Goal: Information Seeking & Learning: Find specific fact

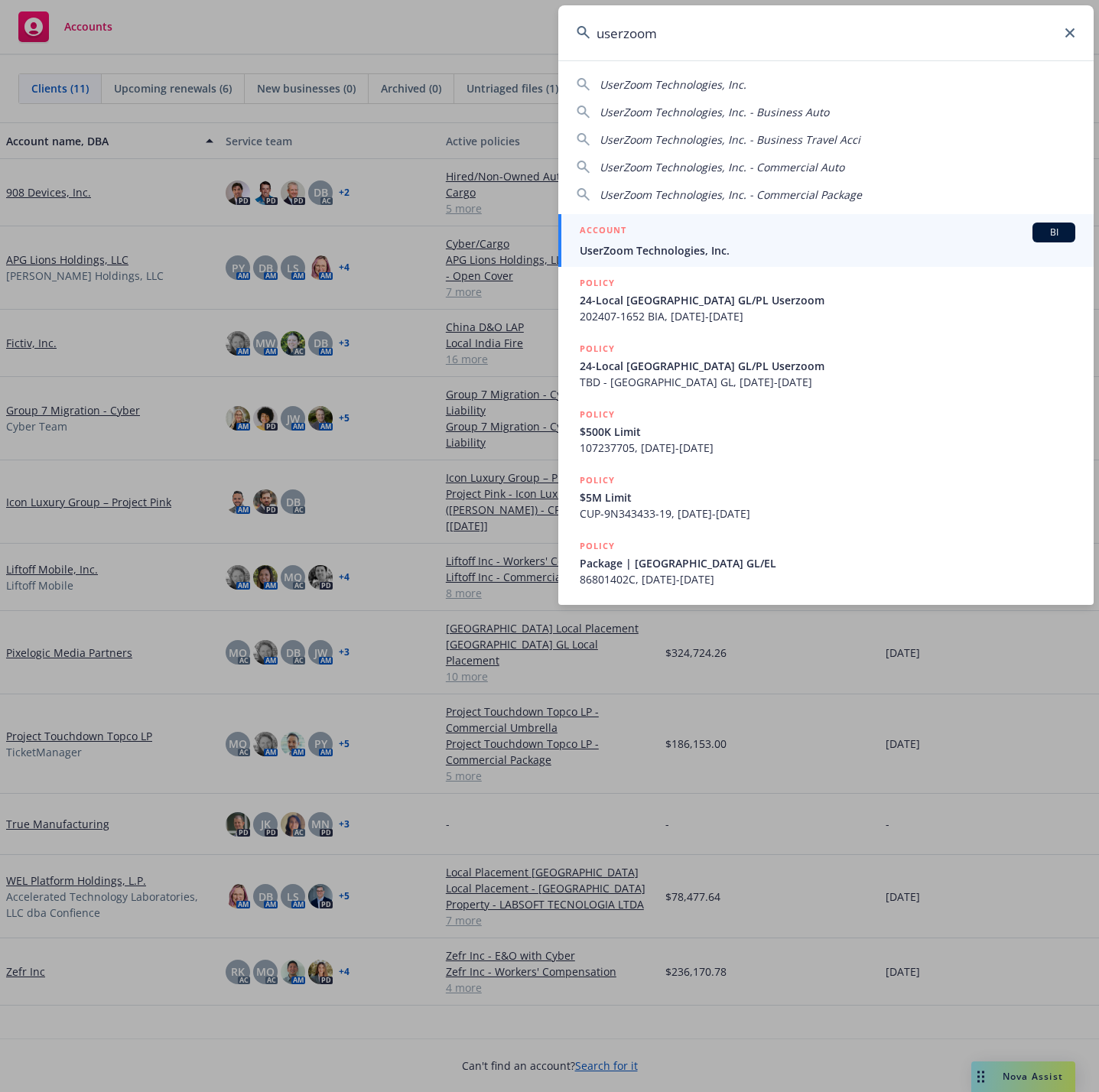
type input "userzoom"
click at [819, 237] on div "ACCOUNT BI" at bounding box center [828, 232] width 496 height 20
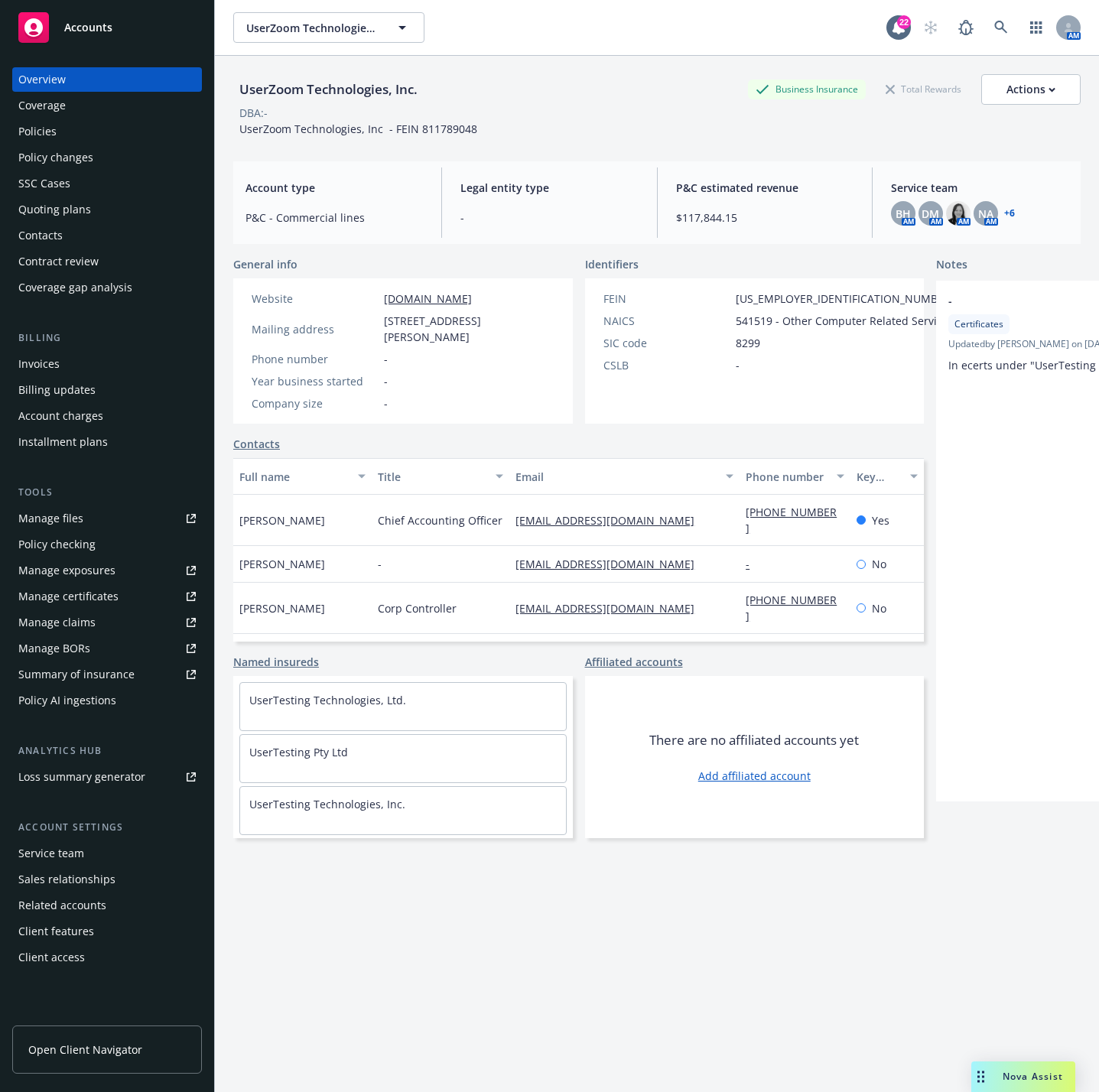
click at [85, 542] on div "Policy checking" at bounding box center [56, 545] width 77 height 25
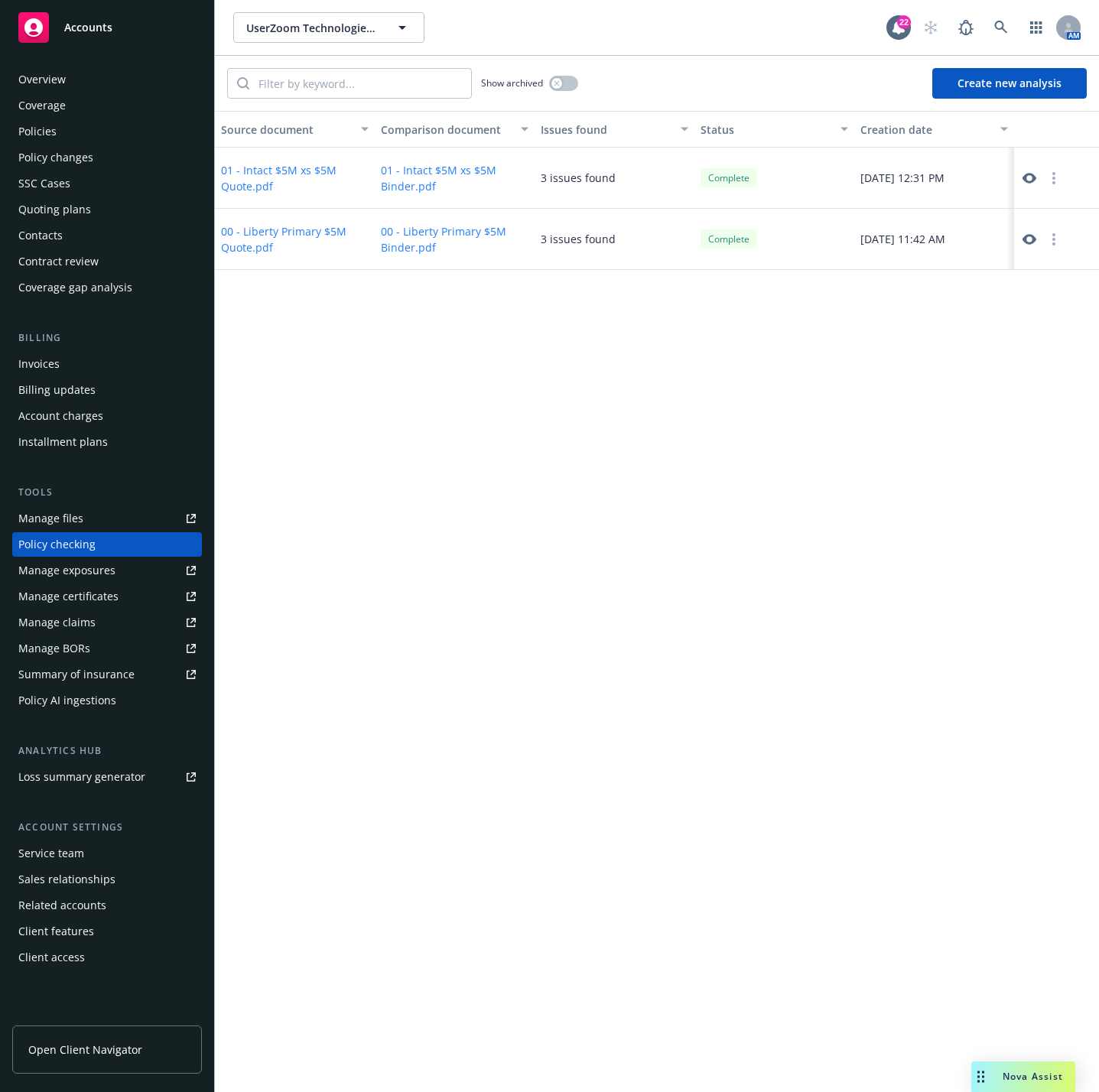
click at [978, 86] on button "Create new analysis" at bounding box center [1009, 84] width 155 height 31
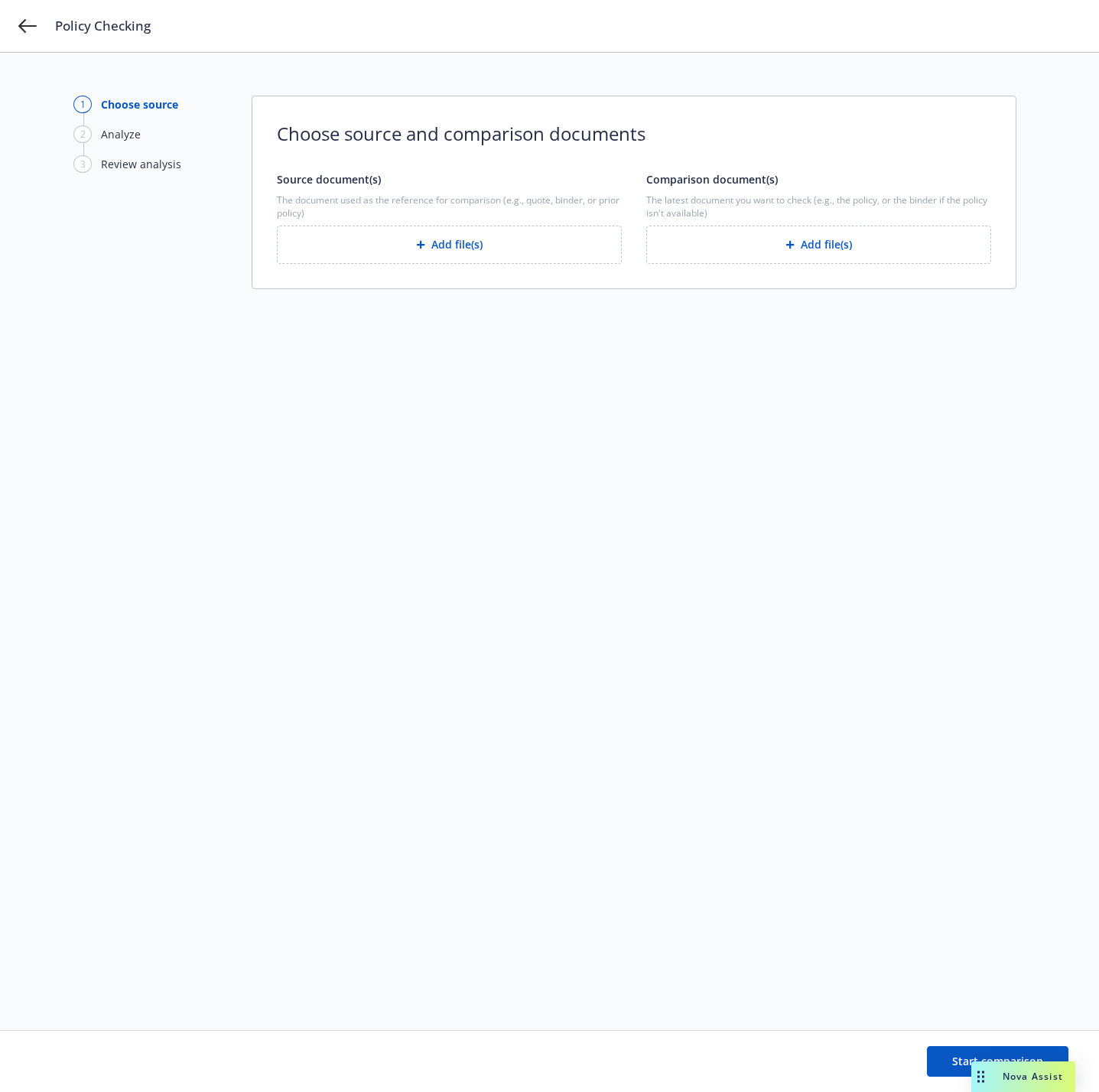
click at [766, 246] on button "Add file(s)" at bounding box center [818, 245] width 345 height 38
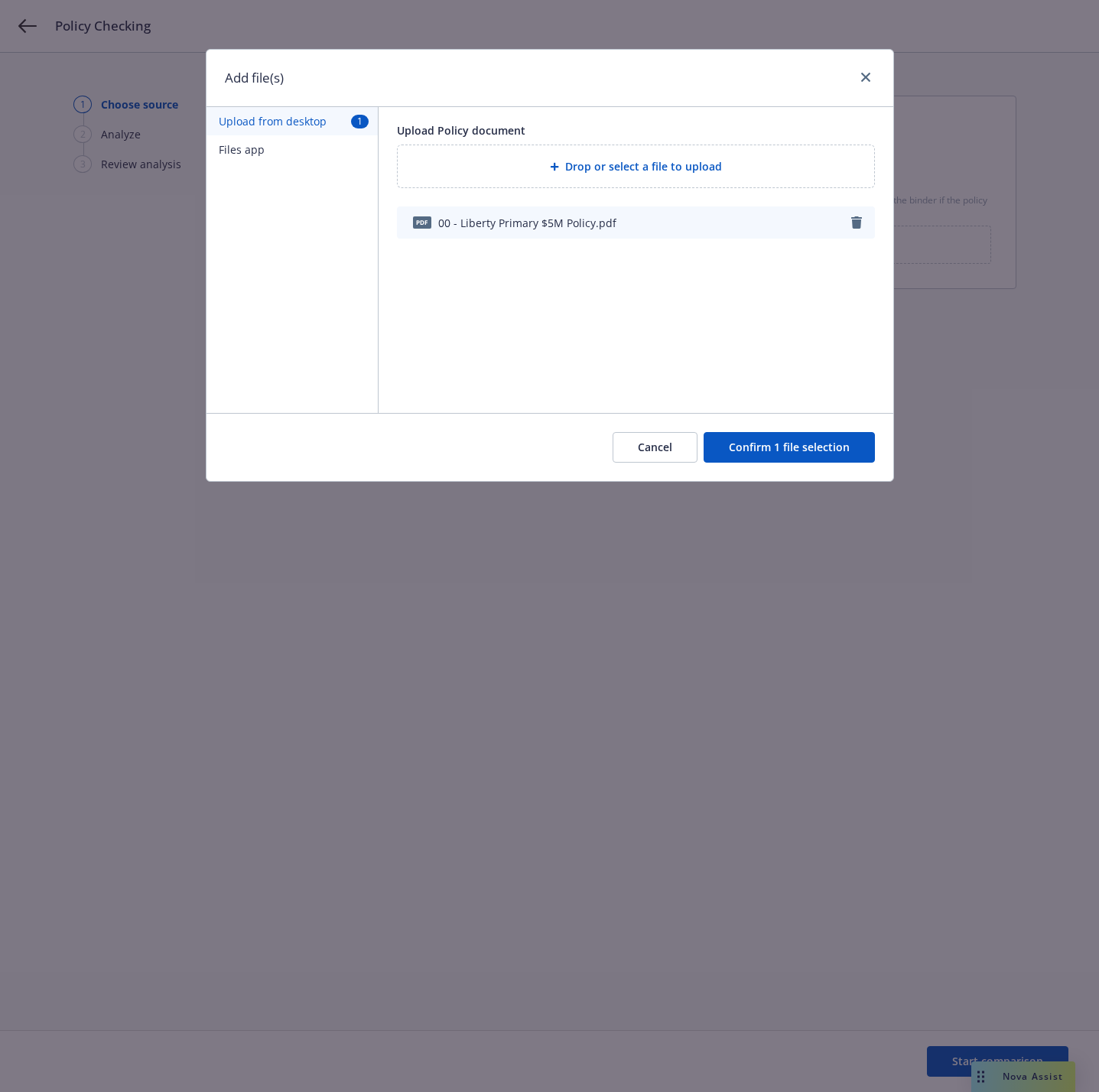
click at [787, 446] on button "Confirm 1 file selection" at bounding box center [789, 447] width 171 height 31
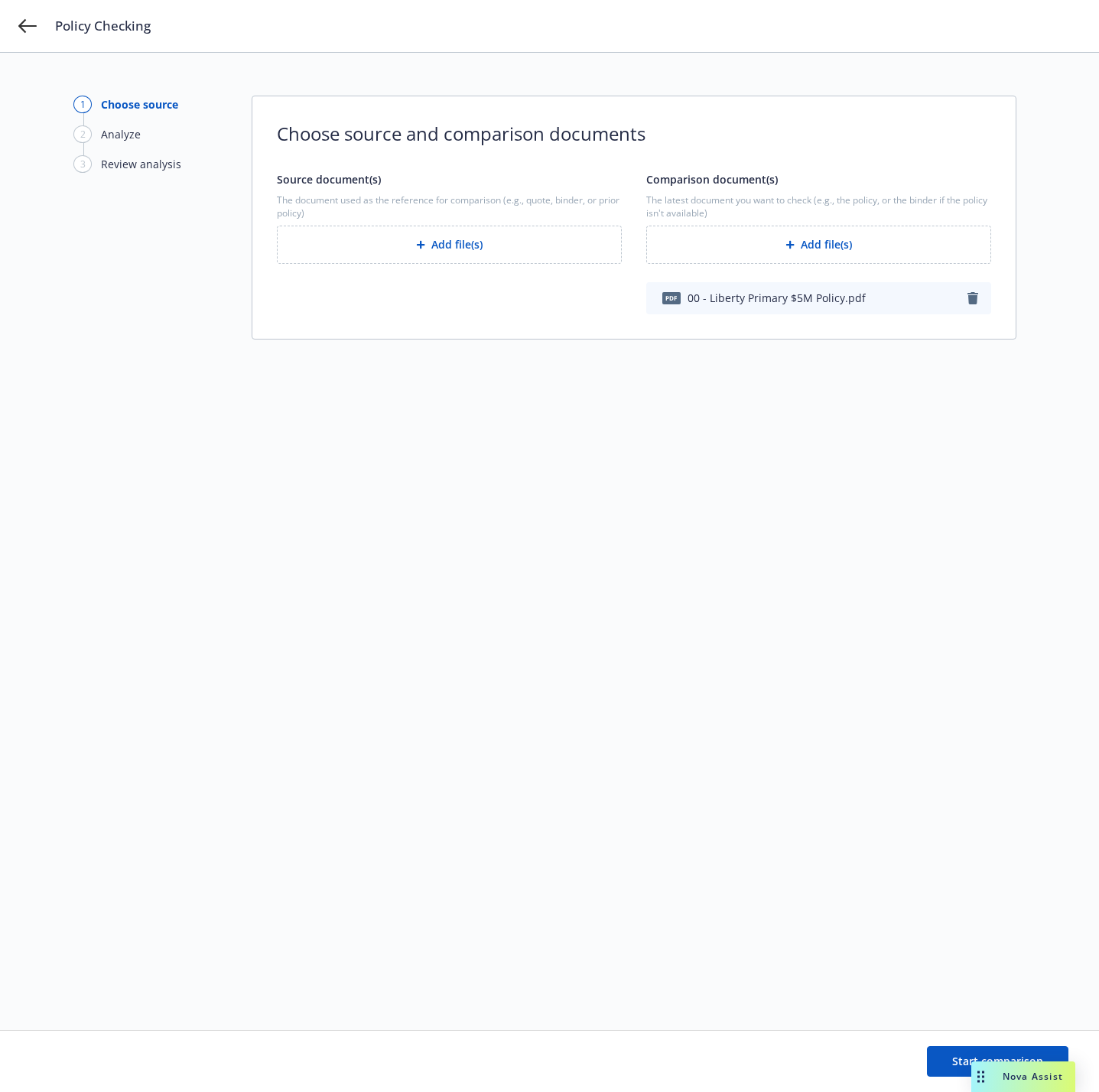
click at [450, 253] on button "Add file(s)" at bounding box center [449, 245] width 345 height 38
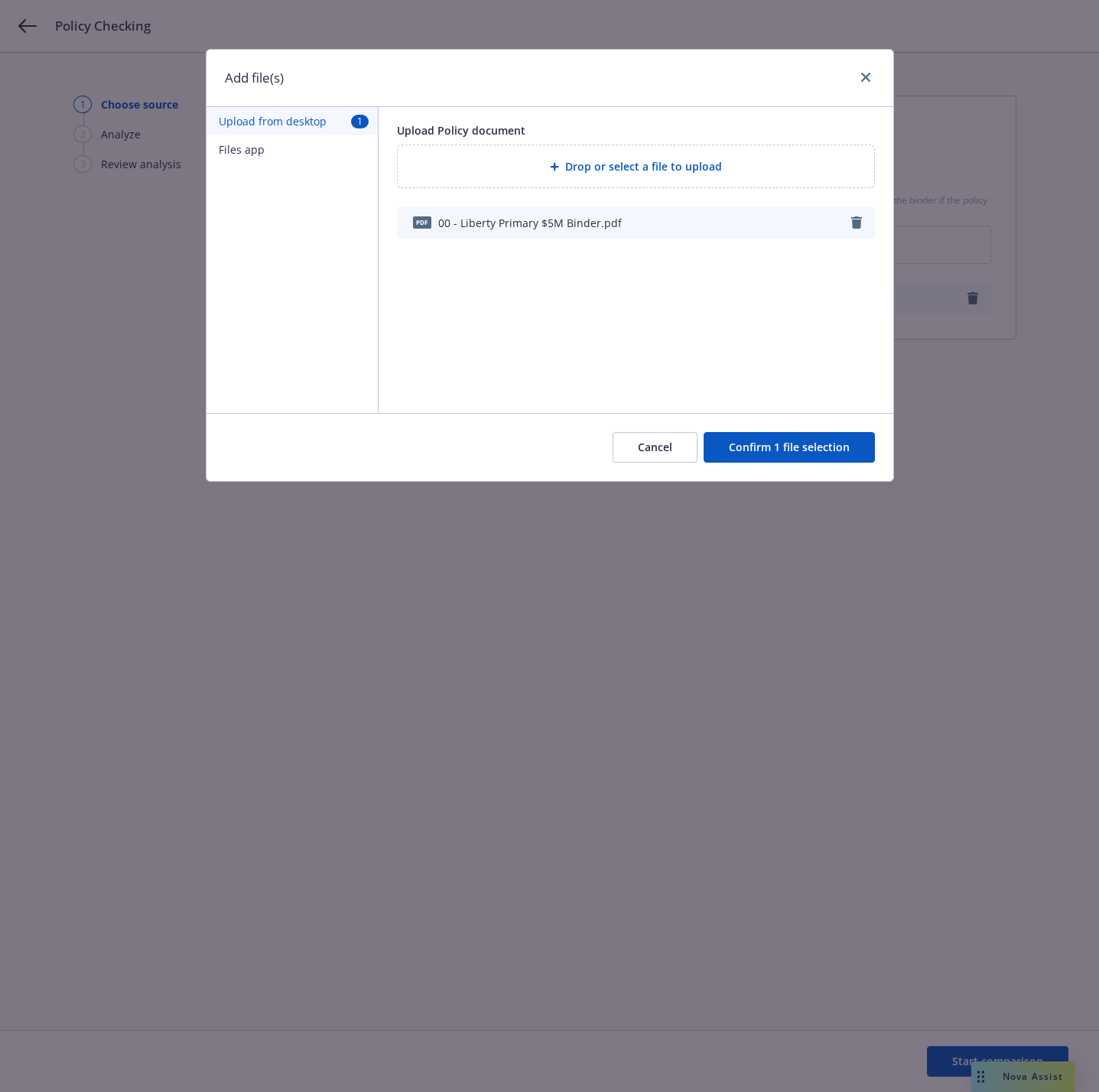
click at [829, 461] on button "Confirm 1 file selection" at bounding box center [789, 447] width 171 height 31
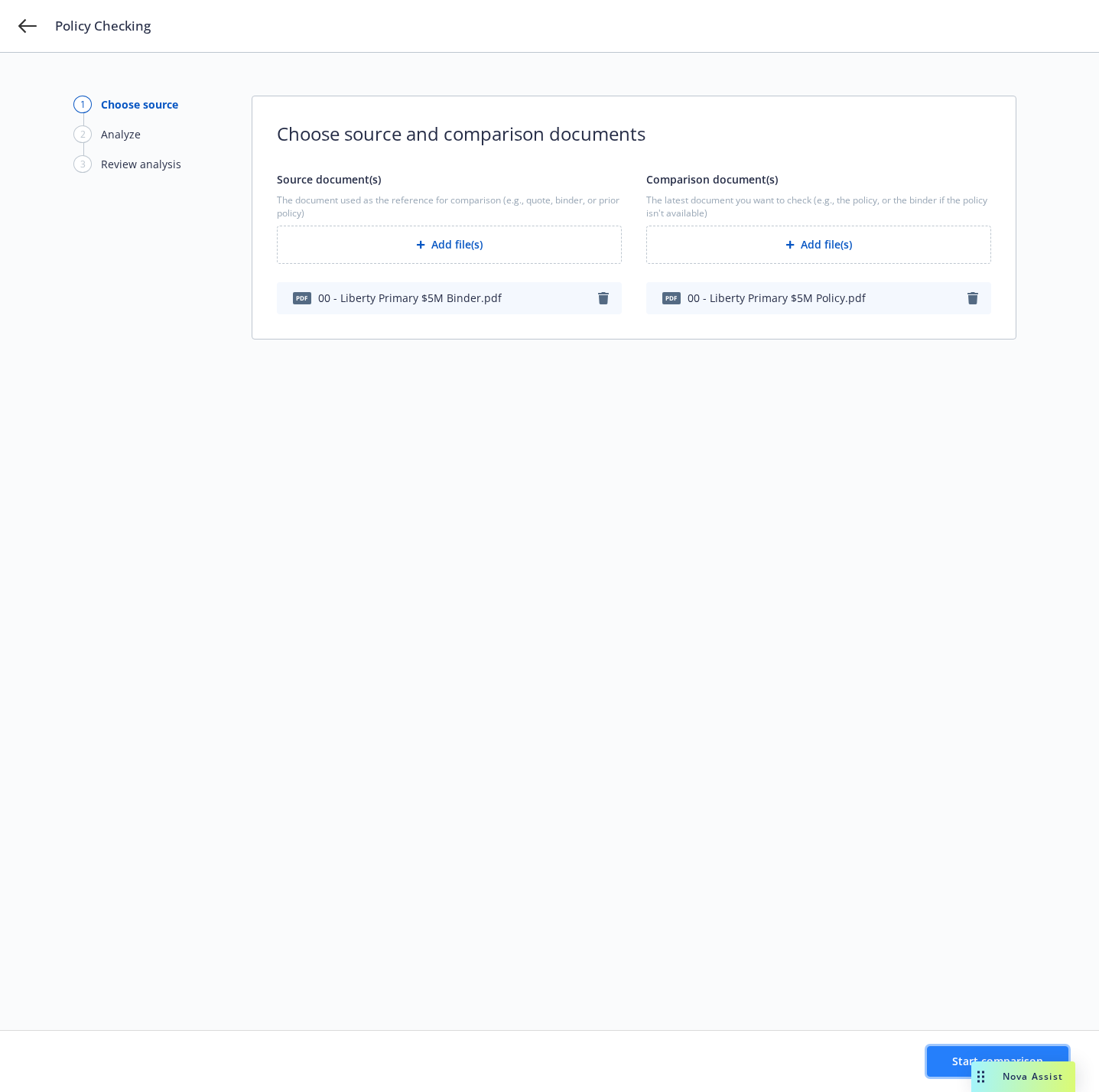
click at [946, 1061] on button "Start comparison" at bounding box center [997, 1062] width 141 height 31
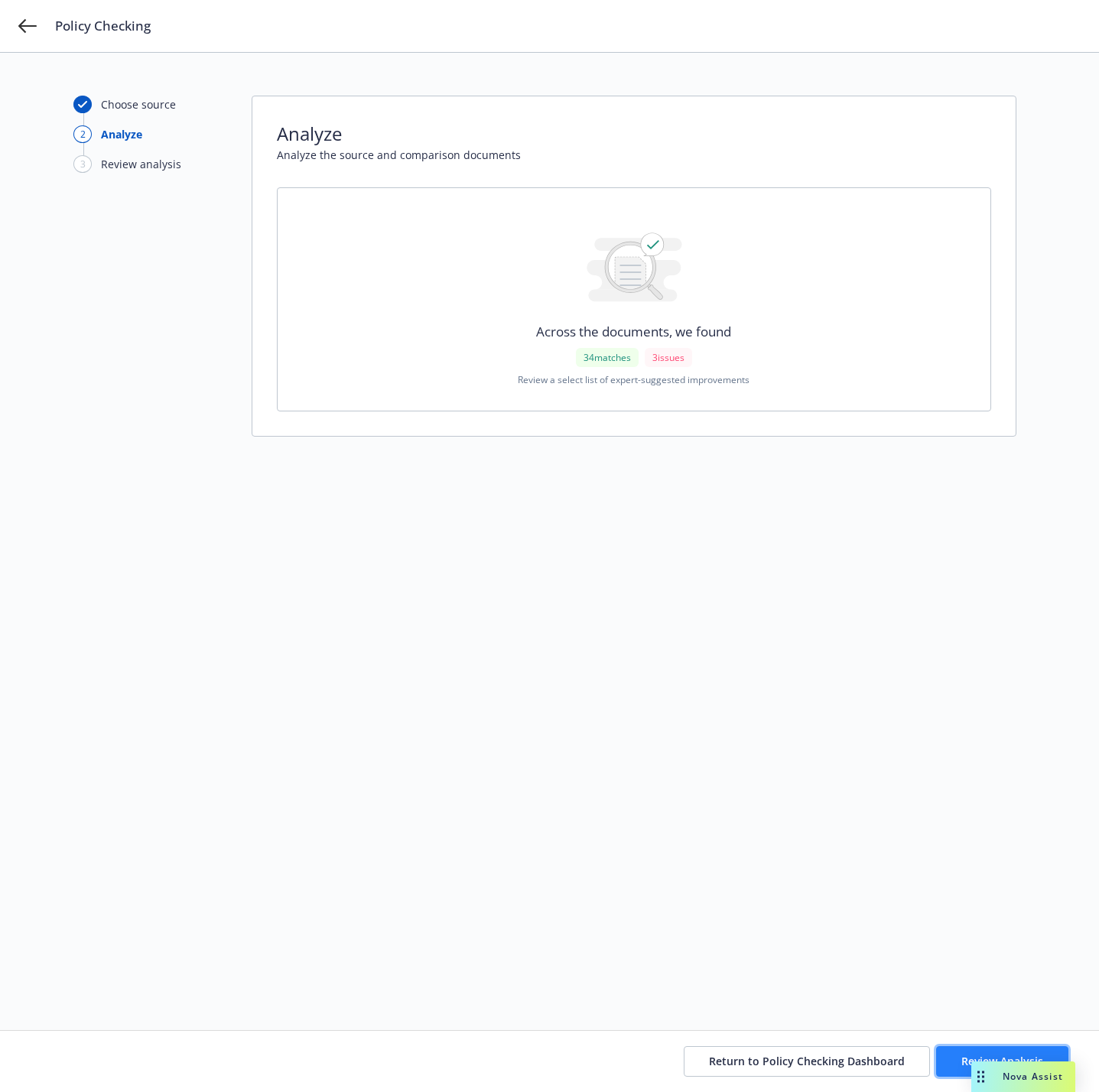
click at [953, 1065] on button "Review Analysis" at bounding box center [1002, 1062] width 133 height 31
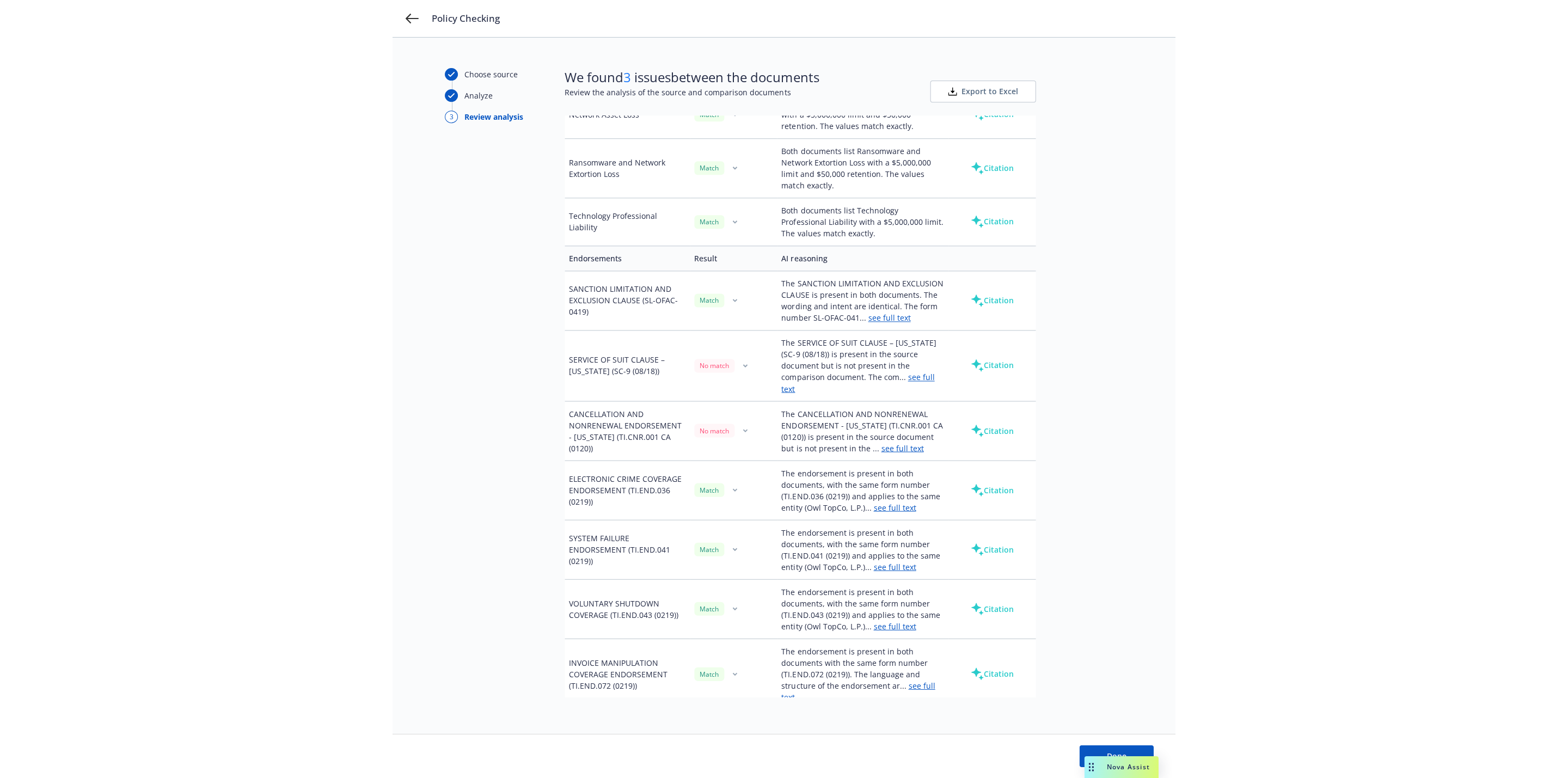
scroll to position [1062, 0]
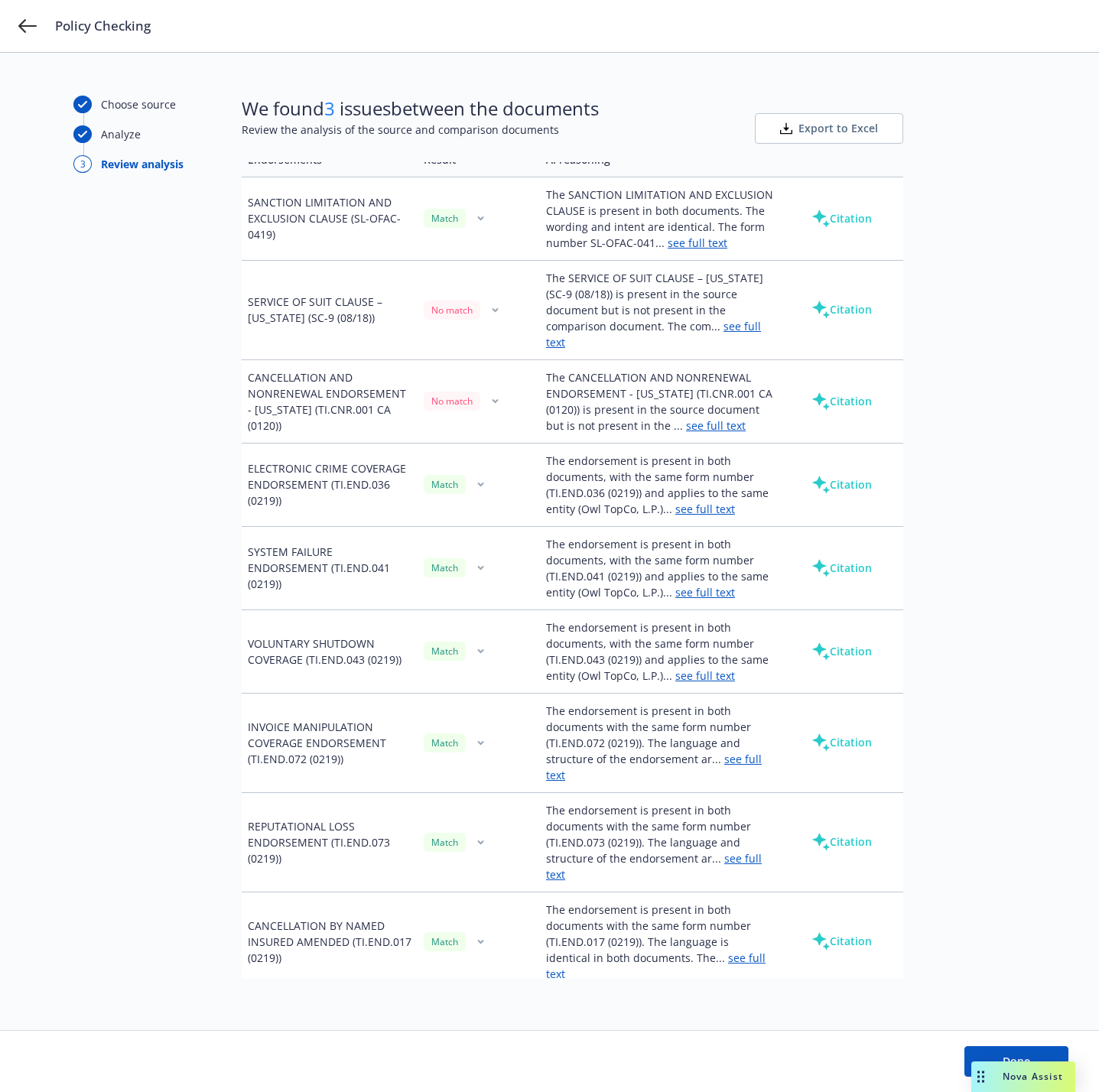
click at [686, 433] on link "see full text" at bounding box center [716, 425] width 60 height 15
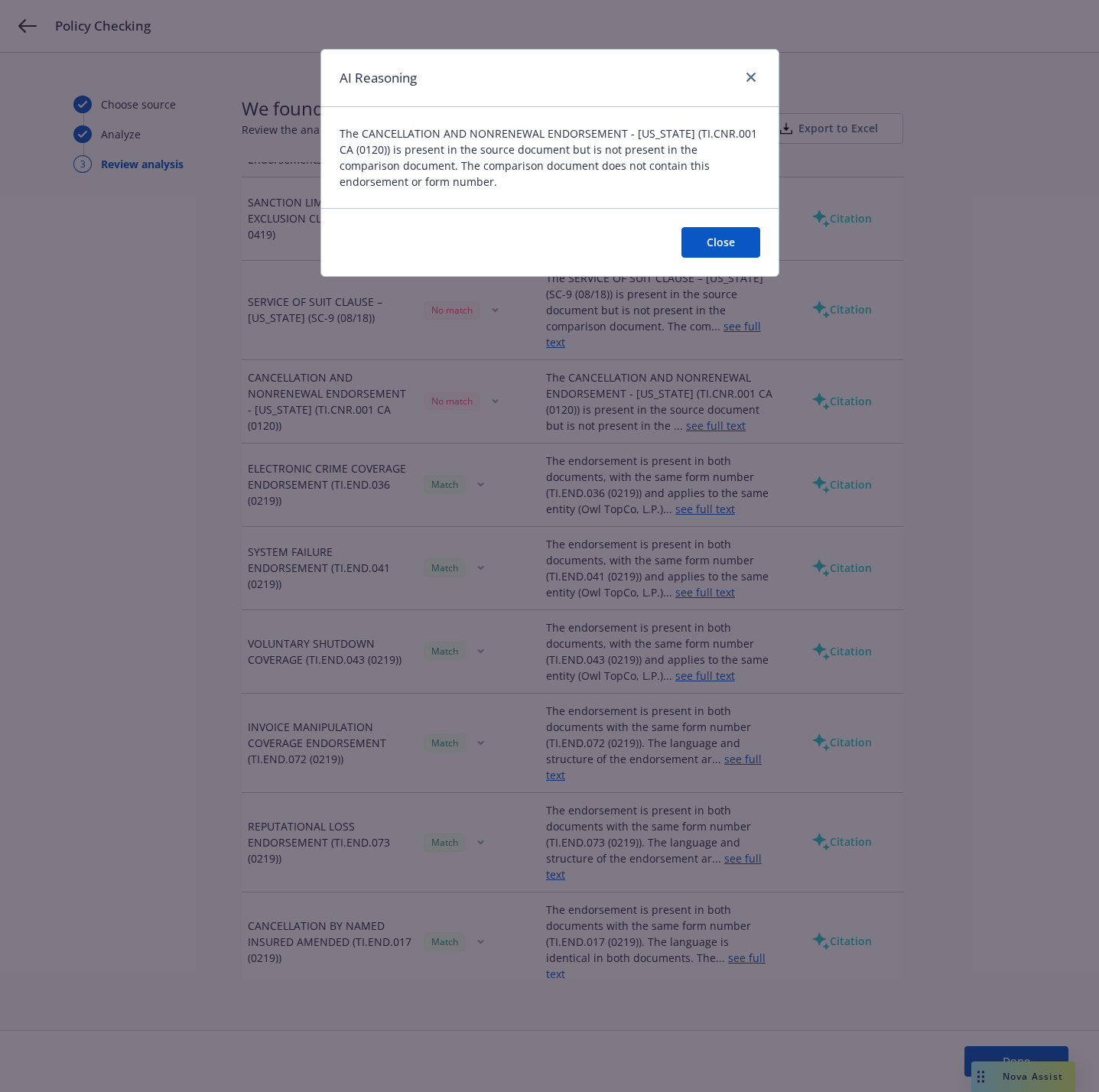
click at [755, 90] on div "AI Reasoning" at bounding box center [550, 78] width 458 height 57
click at [753, 86] on link "close" at bounding box center [751, 77] width 18 height 18
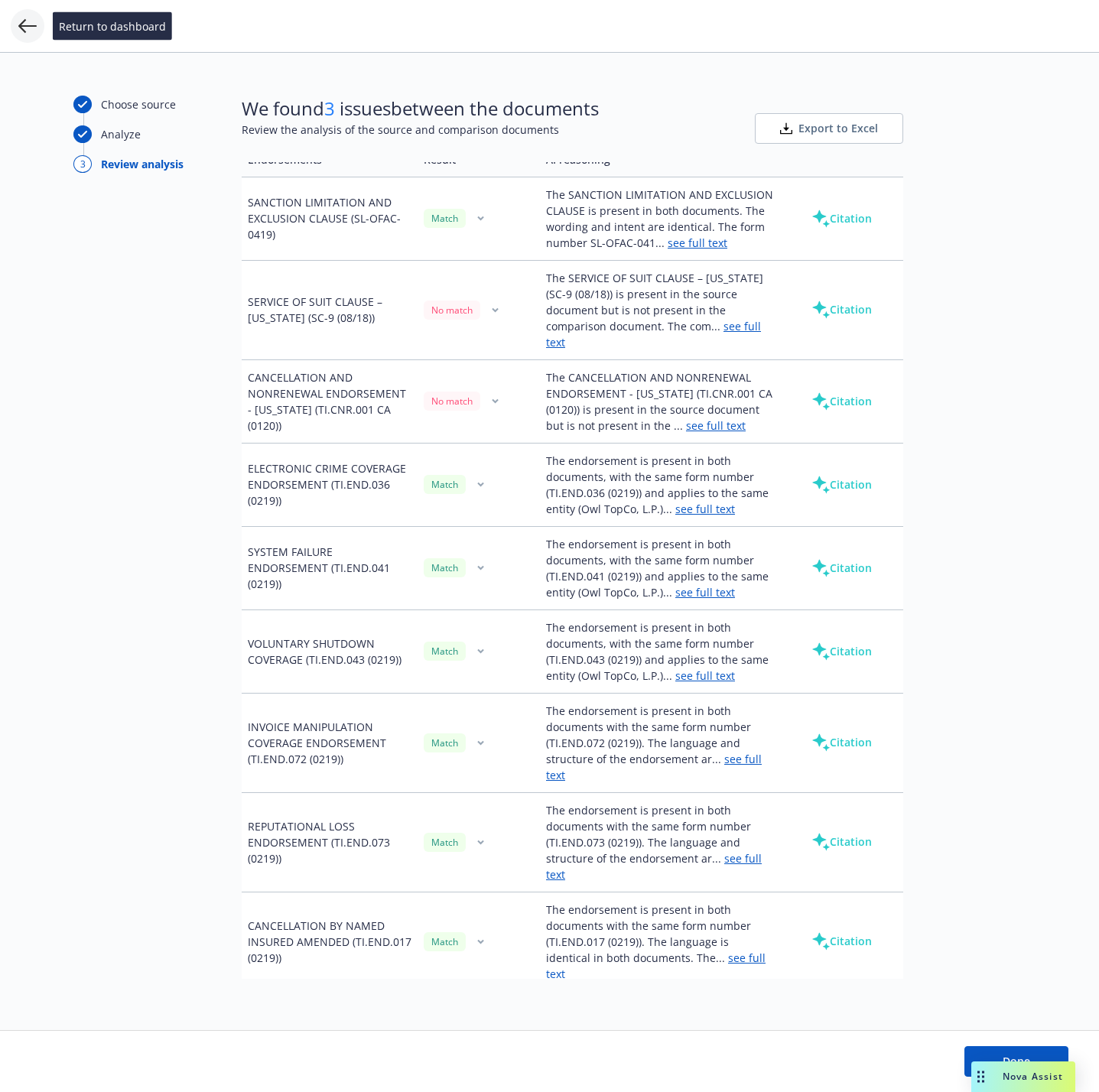
click at [27, 17] on icon at bounding box center [27, 26] width 18 height 18
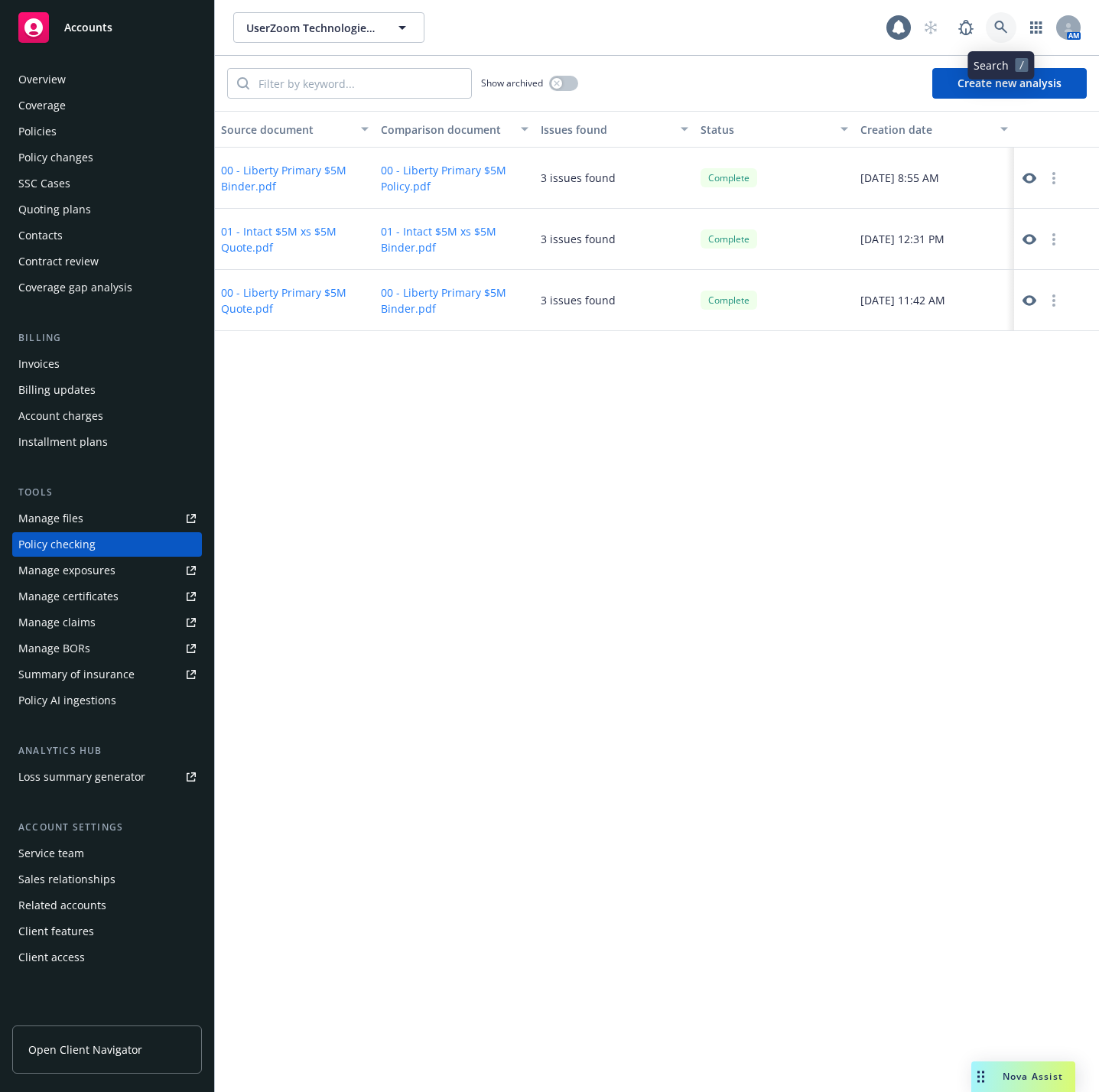
click at [1004, 31] on icon at bounding box center [1002, 27] width 14 height 14
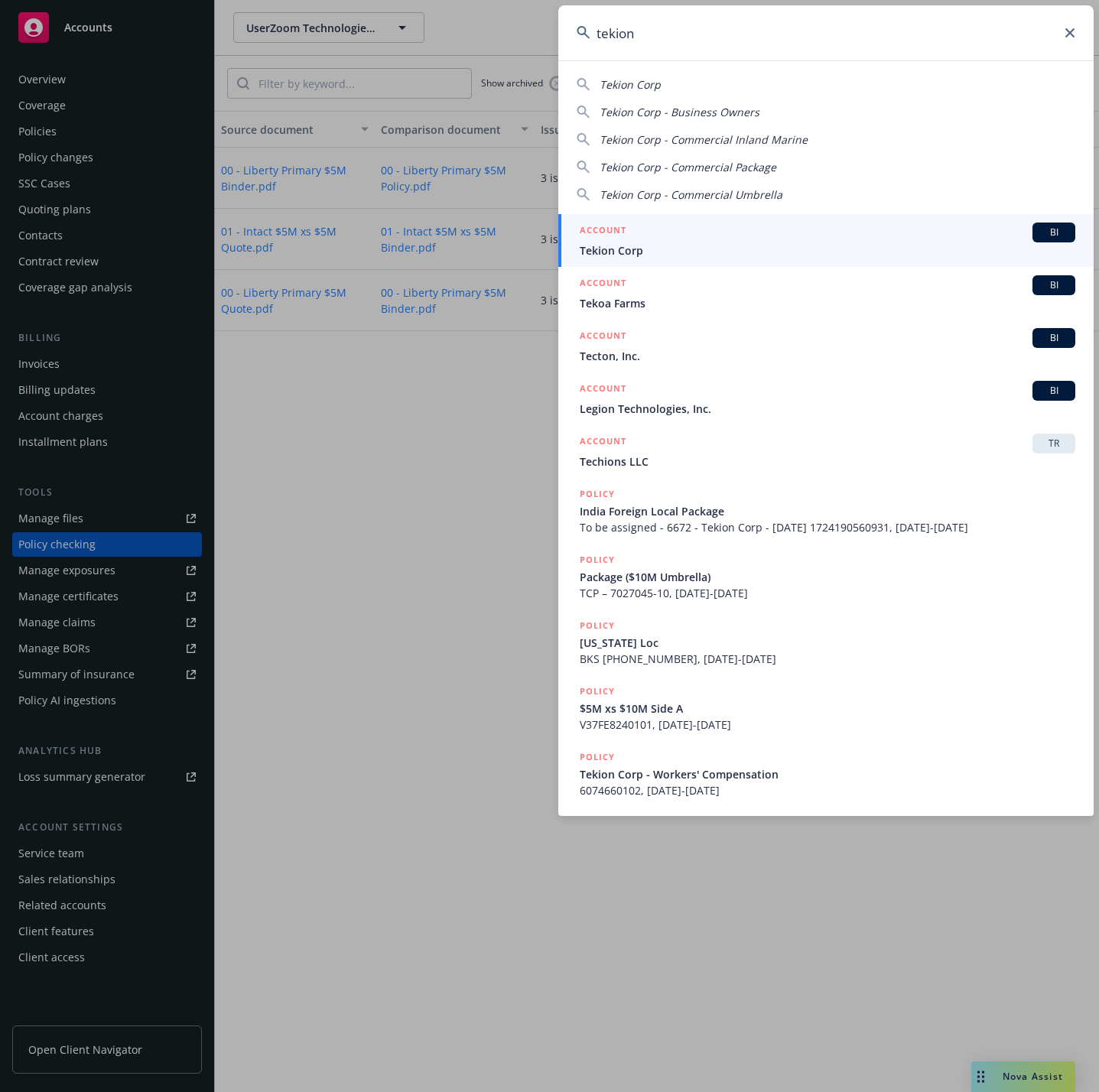
type input "tekion"
click at [750, 241] on div "ACCOUNT BI" at bounding box center [828, 232] width 496 height 20
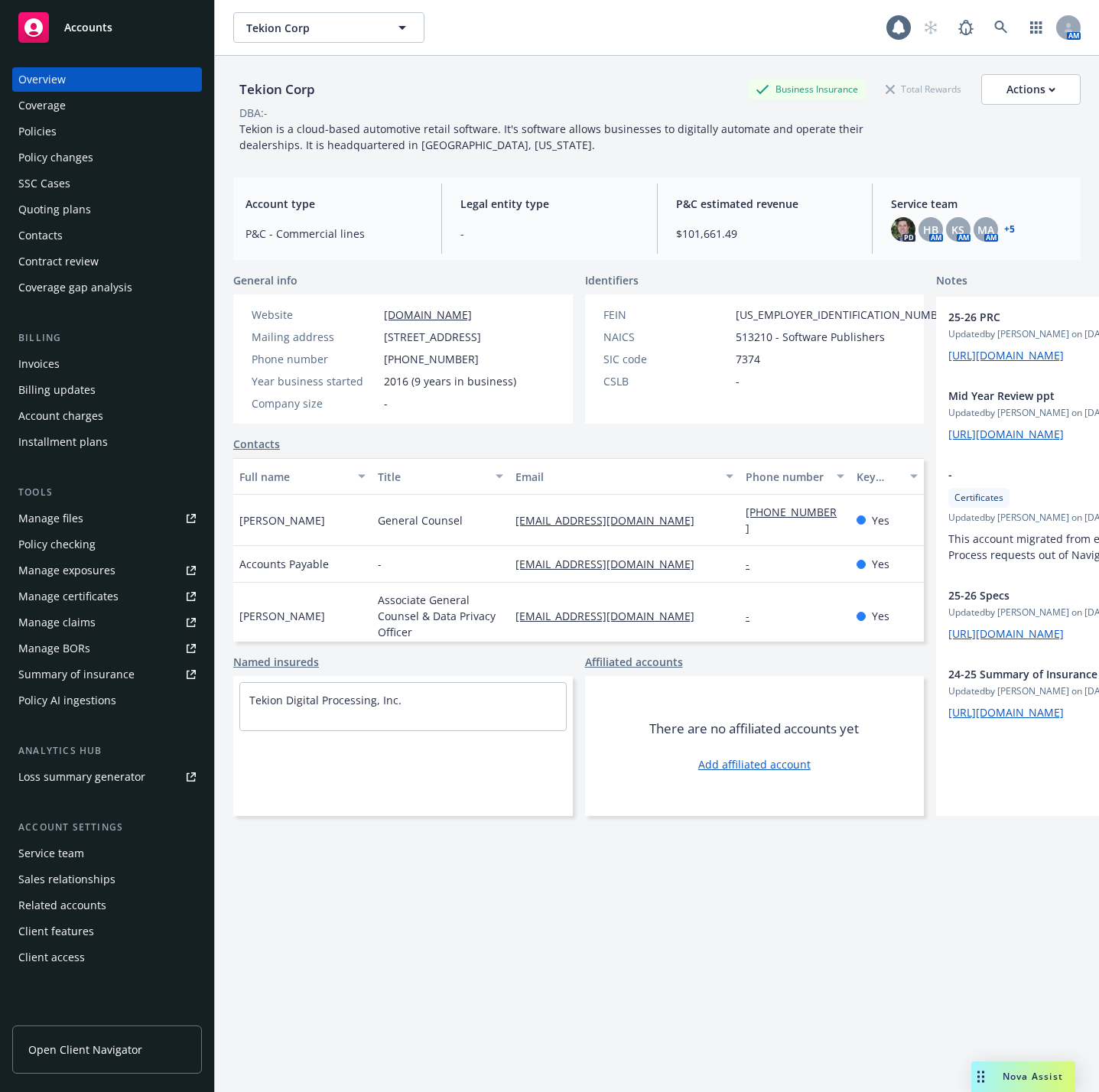
click at [1015, 1081] on span "Nova Assist" at bounding box center [1033, 1076] width 61 height 13
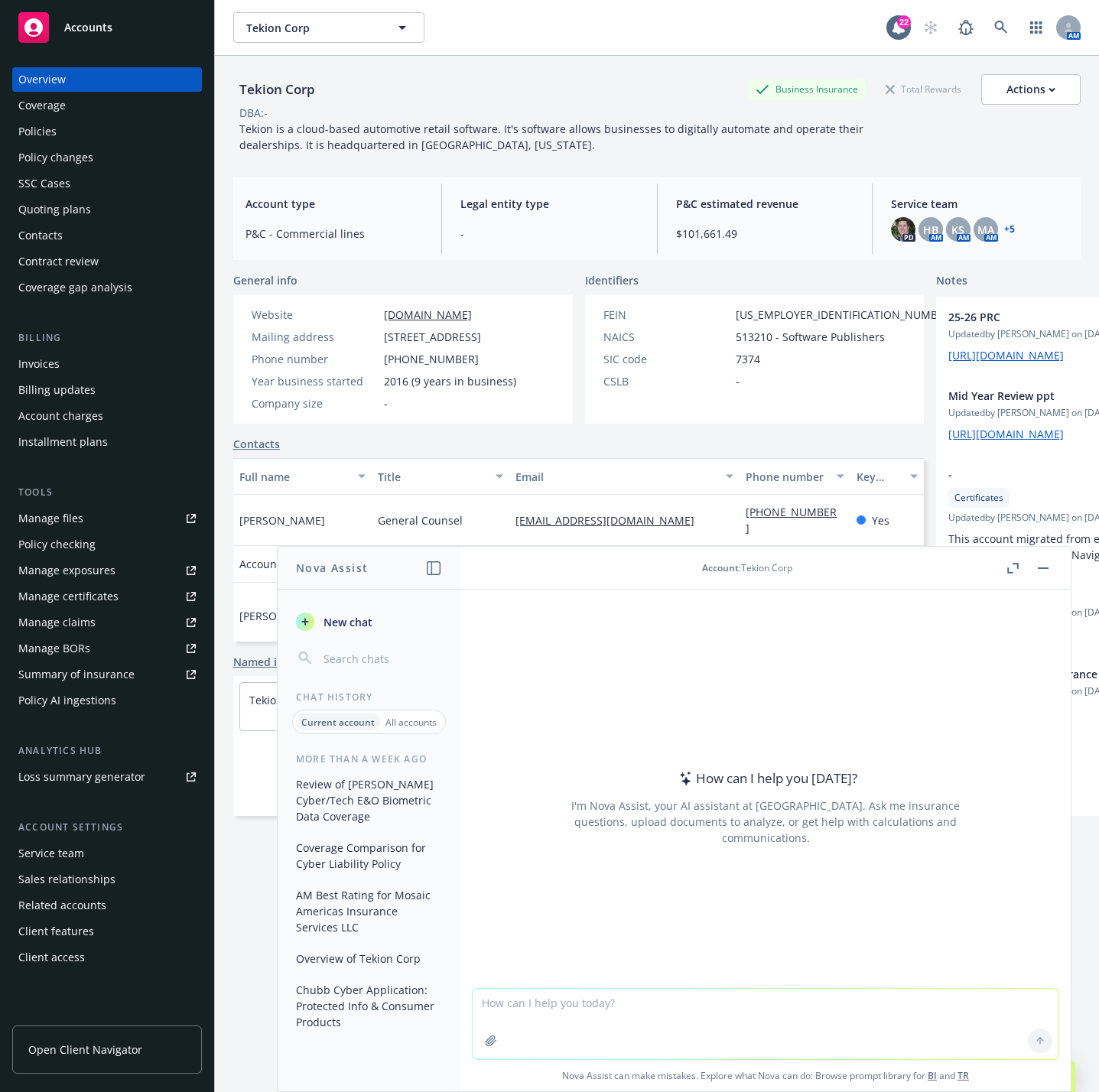
click at [671, 996] on textarea at bounding box center [765, 1024] width 586 height 70
paste textarea "A"
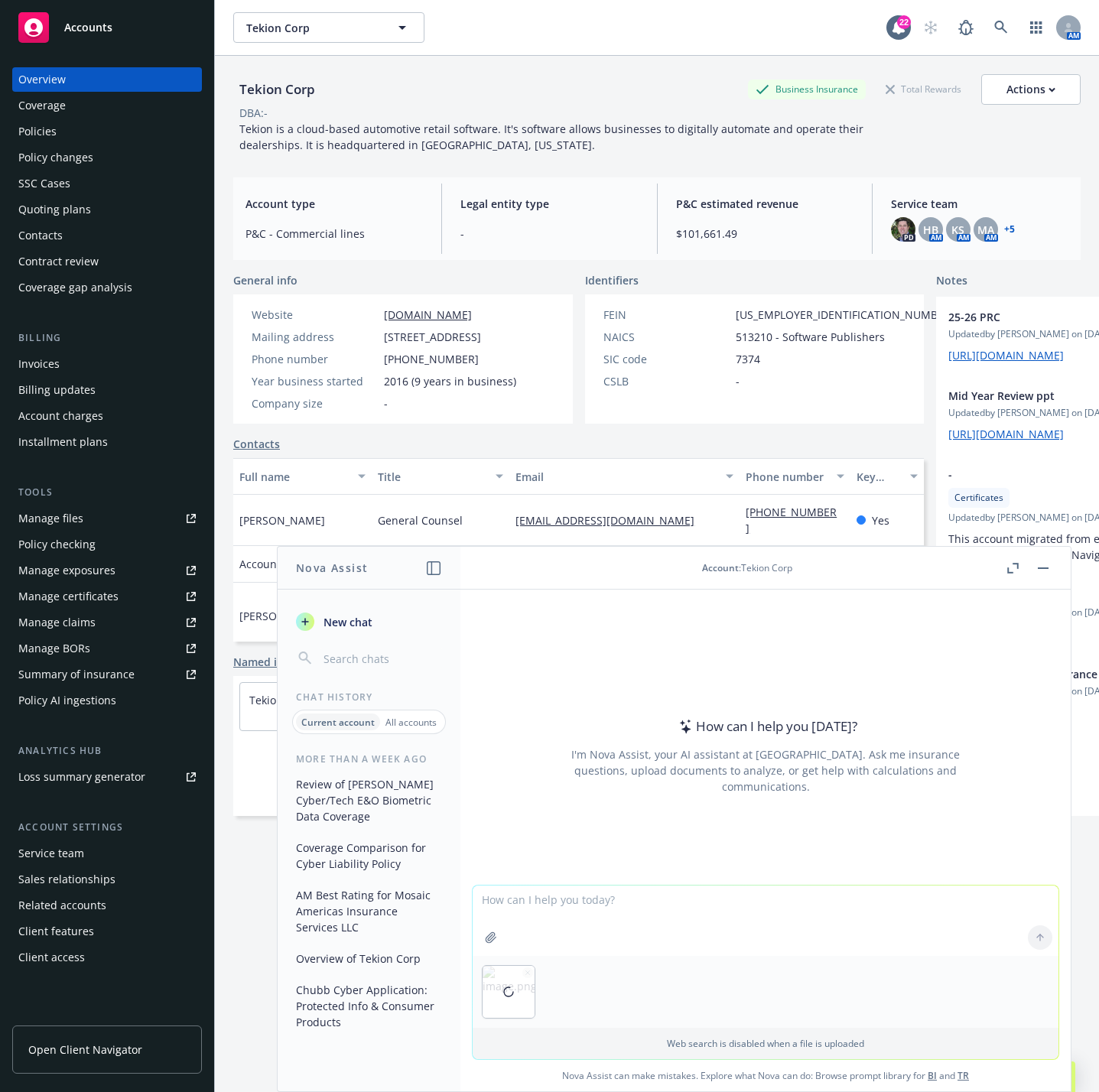
click at [598, 900] on textarea at bounding box center [765, 921] width 586 height 70
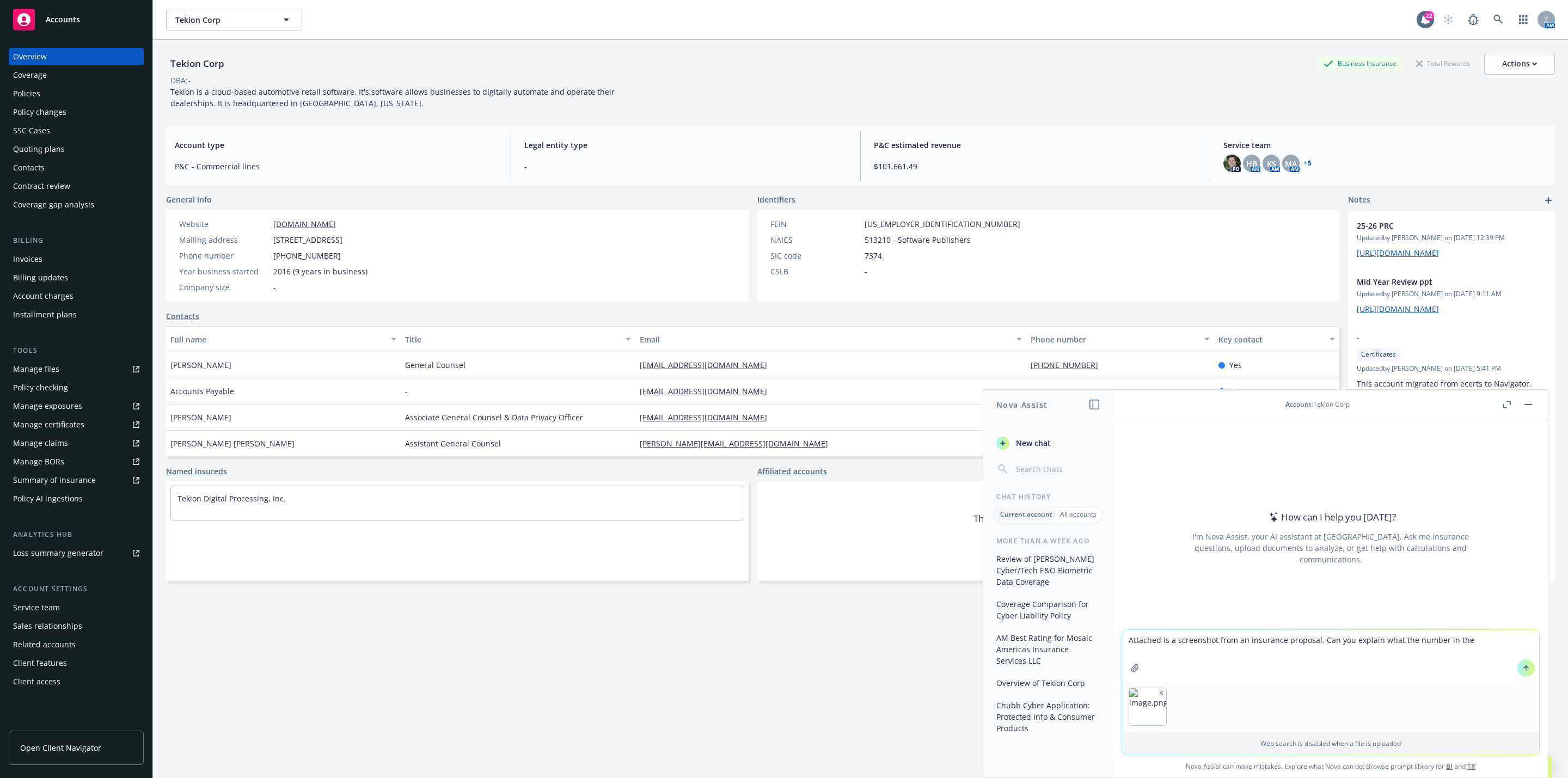
click at [782, 634] on textarea "Attached is a screenshot from an insurance proposal. Can you explain what the n…" at bounding box center [1330, 656] width 417 height 51
type textarea "Attached is a screenshot from an insurance proposal. Can you explain what the n…"
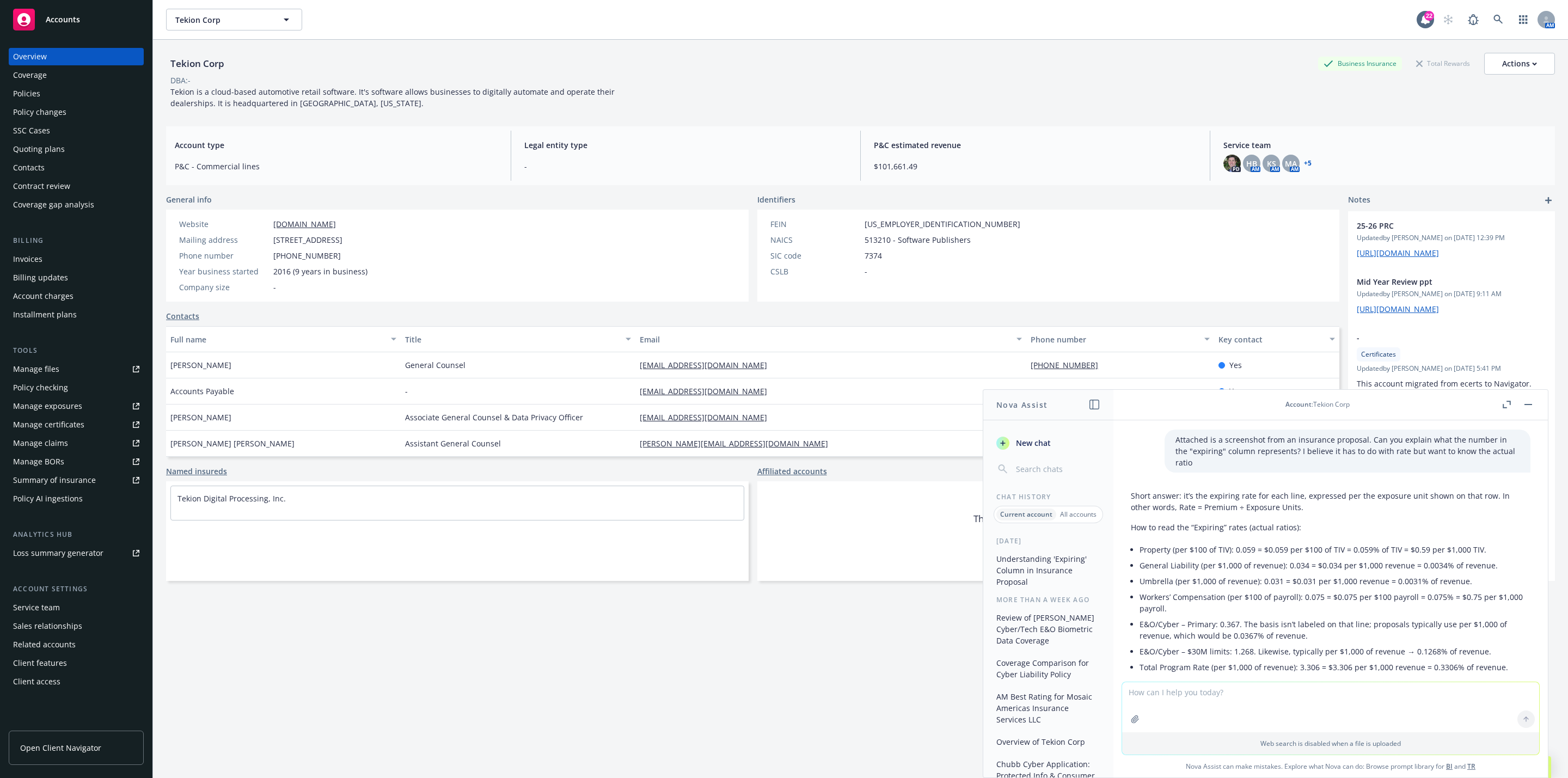
scroll to position [2, 0]
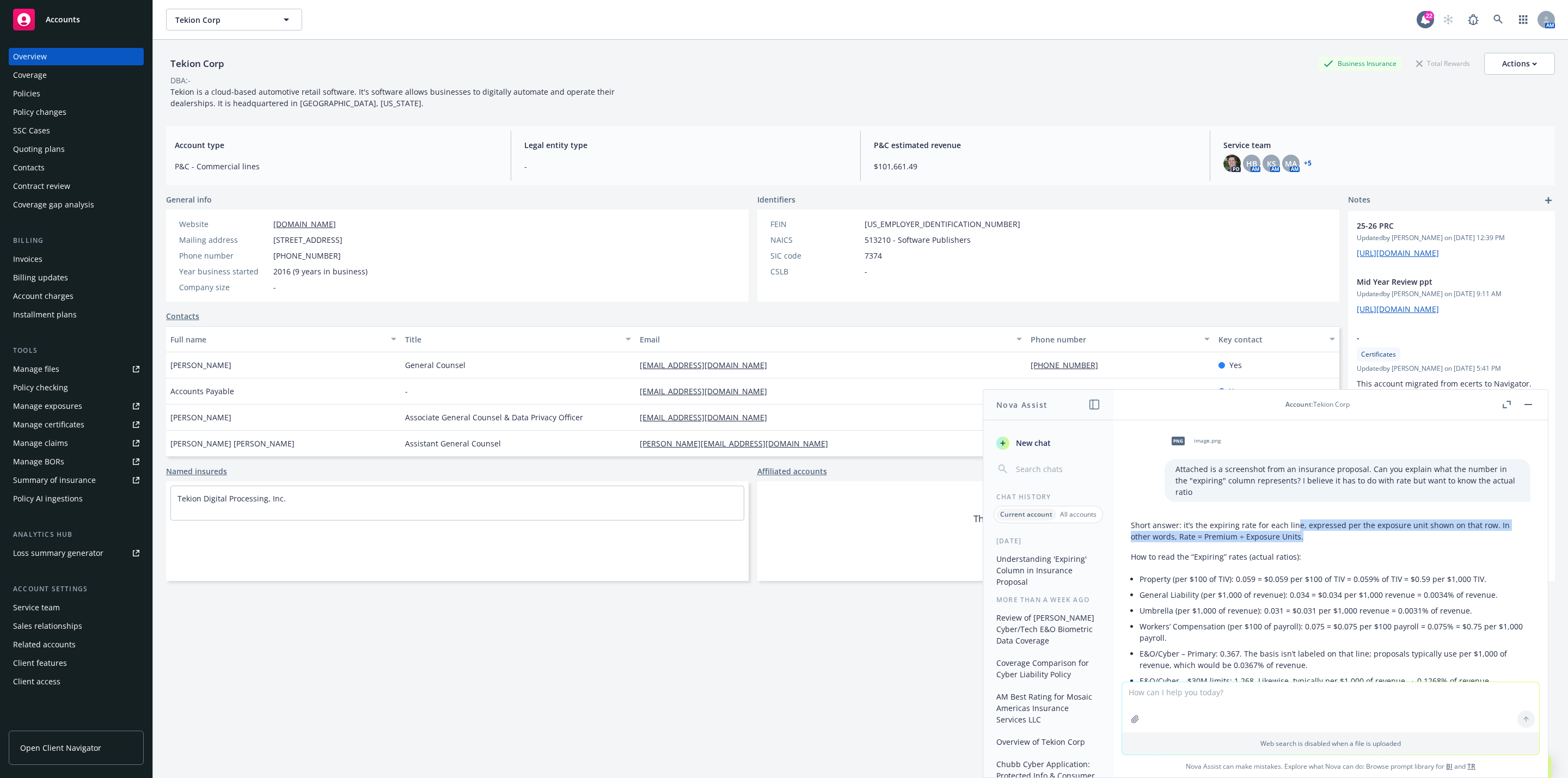
drag, startPoint x: 1292, startPoint y: 517, endPoint x: 1363, endPoint y: 528, distance: 71.8
click at [782, 528] on p "Short answer: it’s the expiring rate for each line, expressed per the exposure …" at bounding box center [1331, 531] width 400 height 23
click at [782, 551] on p "How to read the “Expiring” rates (actual ratios):" at bounding box center [1331, 556] width 400 height 12
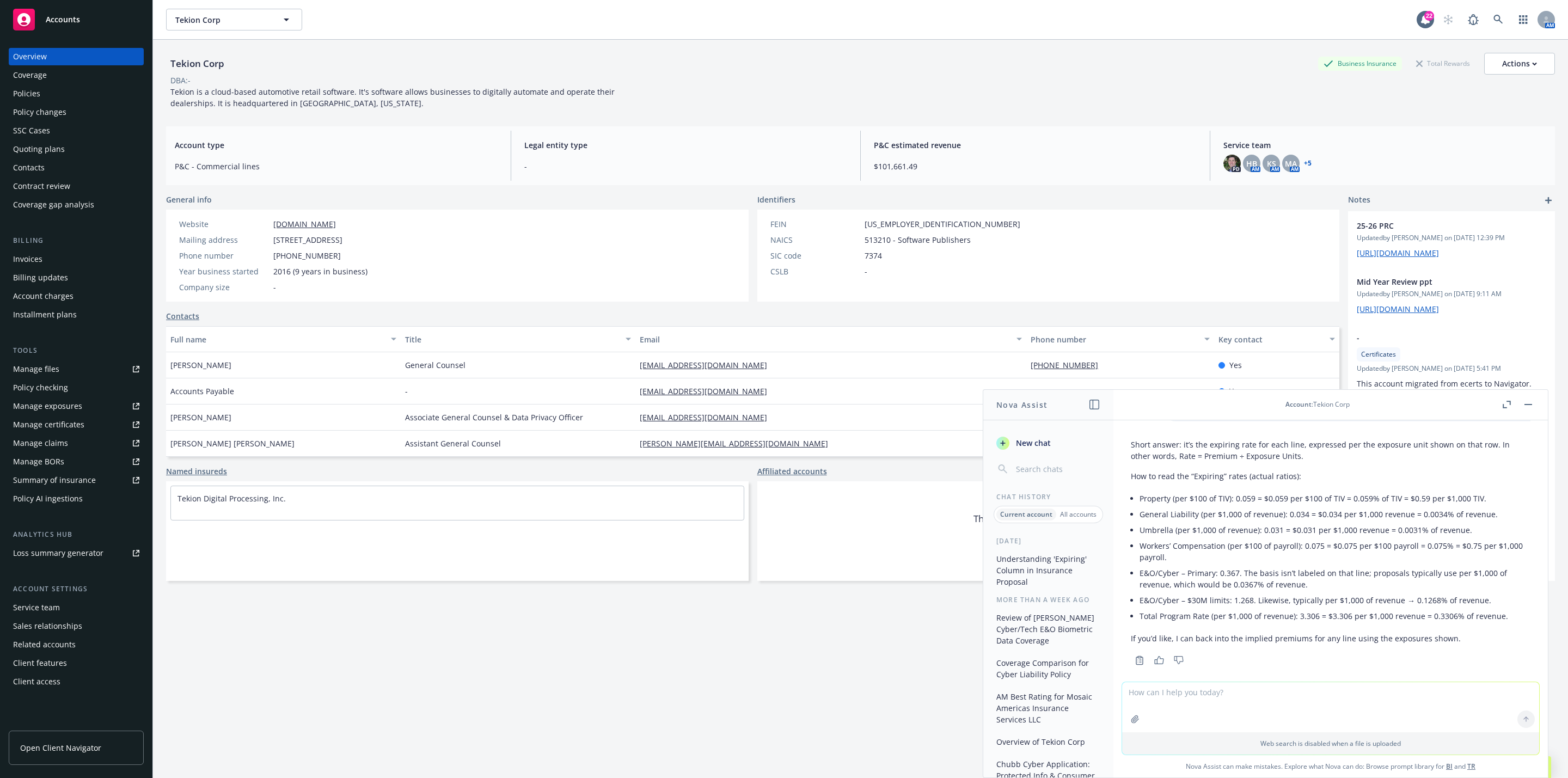
click at [782, 575] on li "E&O/Cyber – Primary: 0.367. The basis isn’t labeled on that line; proposals typ…" at bounding box center [1335, 578] width 391 height 27
drag, startPoint x: 1339, startPoint y: 575, endPoint x: 1129, endPoint y: 561, distance: 210.5
click at [782, 565] on li "E&O/Cyber – Primary: 0.367. The basis isn’t labeled on that line; proposals typ…" at bounding box center [1335, 578] width 391 height 27
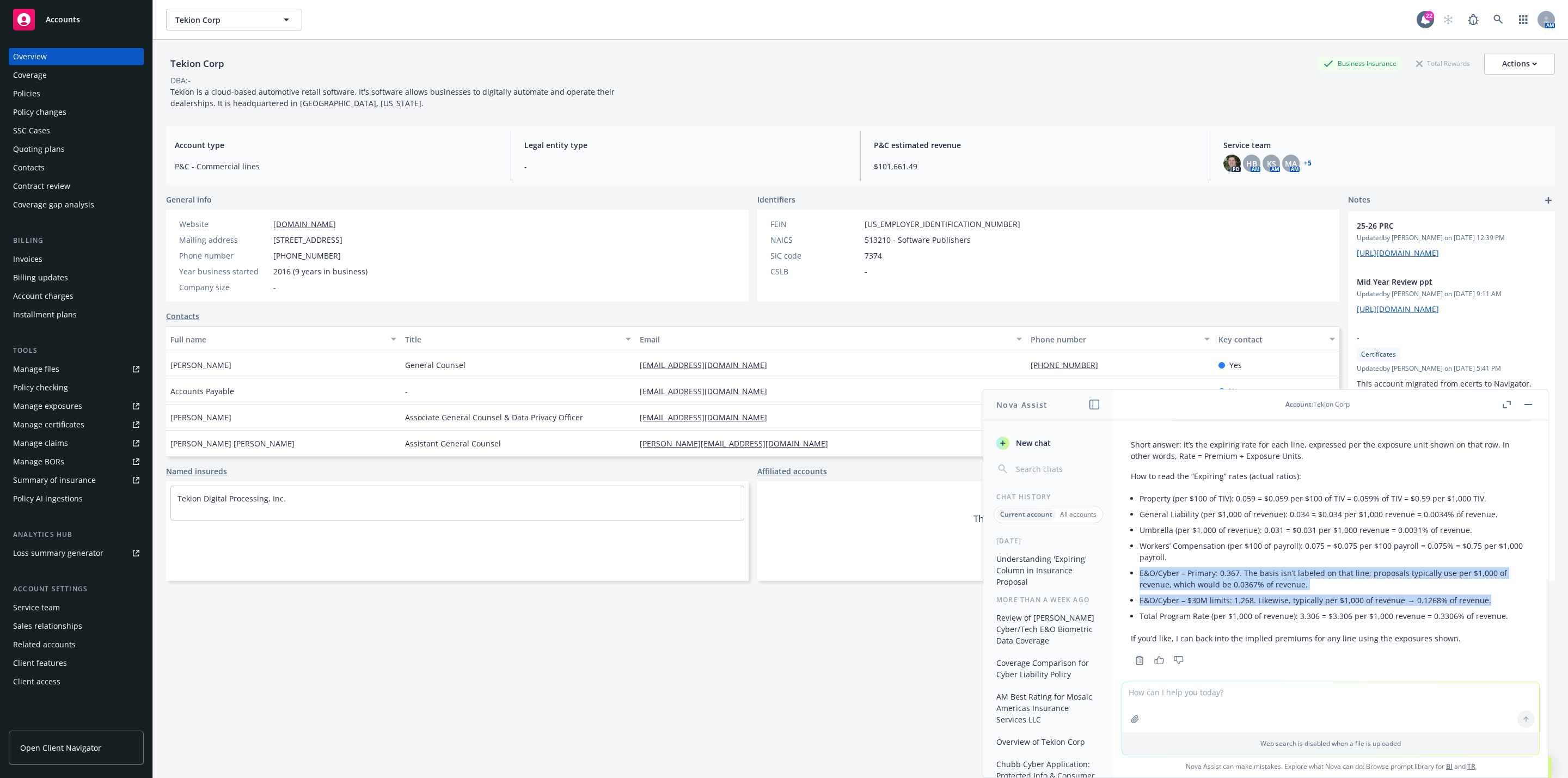
drag, startPoint x: 1129, startPoint y: 557, endPoint x: 1488, endPoint y: 587, distance: 360.3
click at [782, 587] on ul "Property (per $100 of TIV): 0.059 = $0.059 per $100 of TIV = 0.059% of TIV = $0…" at bounding box center [1335, 557] width 391 height 133
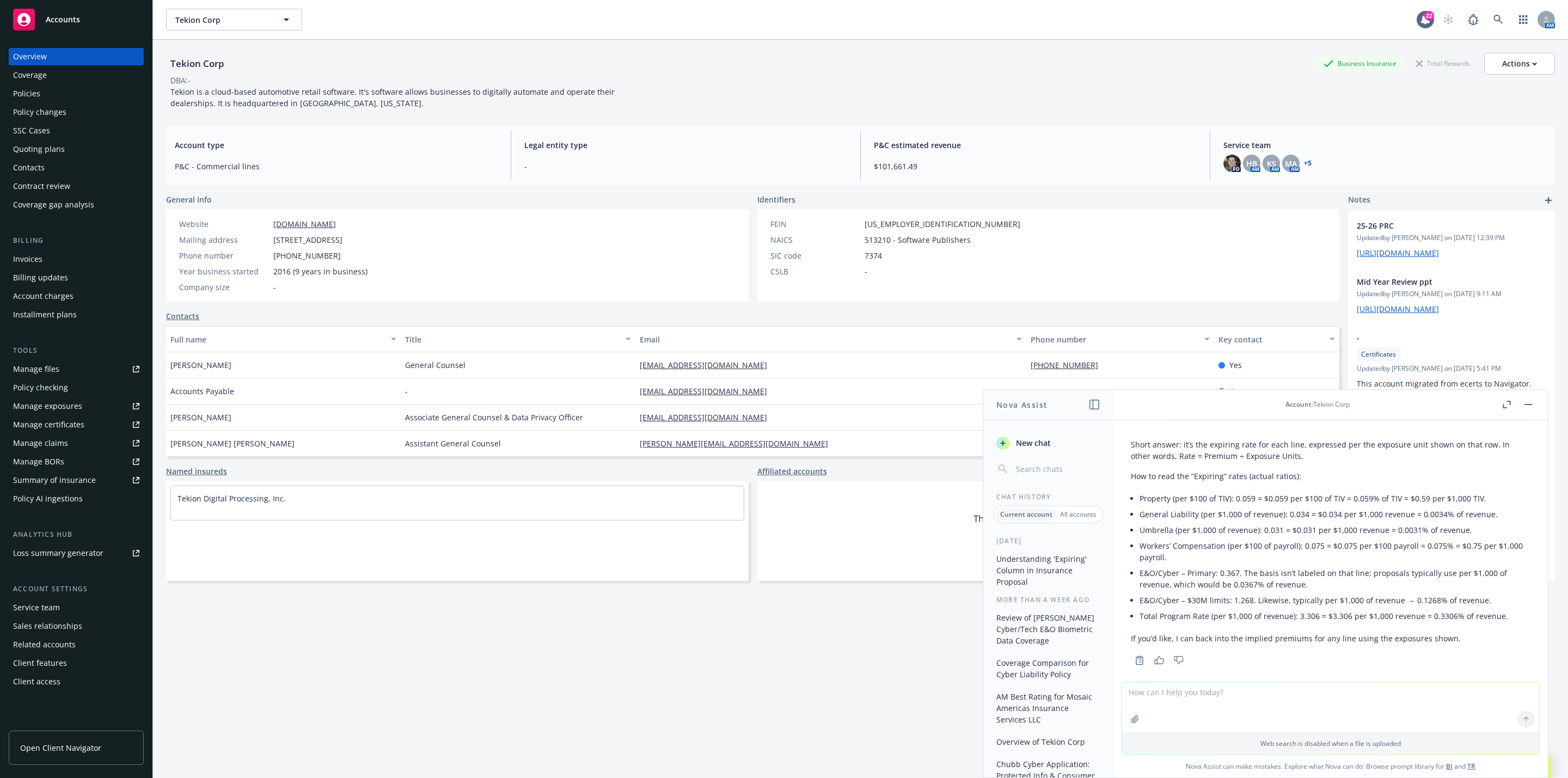
click at [782, 608] on li "Total Program Rate (per $1,000 of revenue): 3.306 = $3.306 per $1,000 revenue =…" at bounding box center [1335, 616] width 391 height 16
click at [782, 402] on button "button" at bounding box center [1528, 404] width 13 height 13
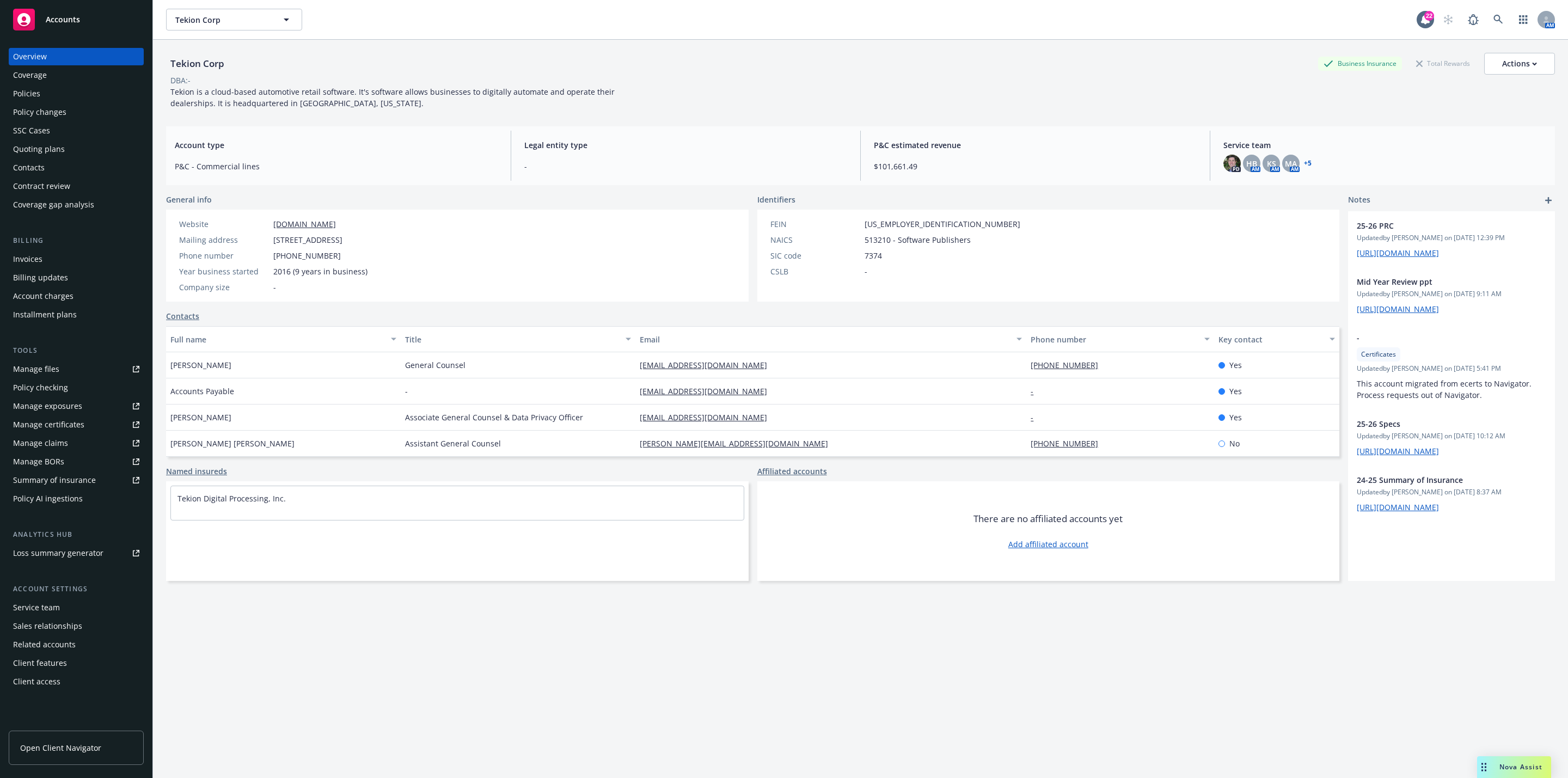
drag, startPoint x: 324, startPoint y: 691, endPoint x: 318, endPoint y: 735, distance: 44.4
click at [782, 21] on icon at bounding box center [1498, 19] width 10 height 10
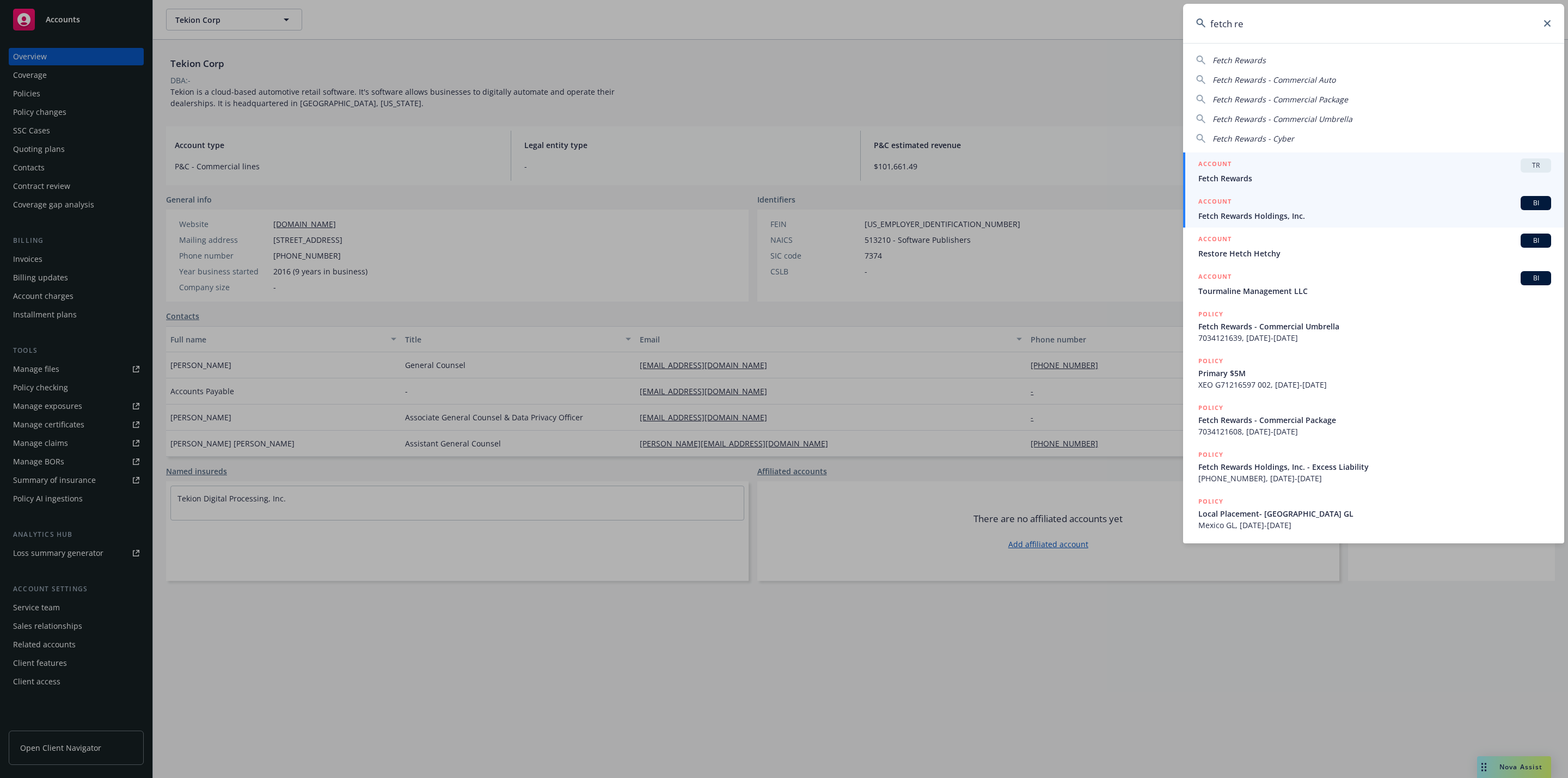
type input "fetch re"
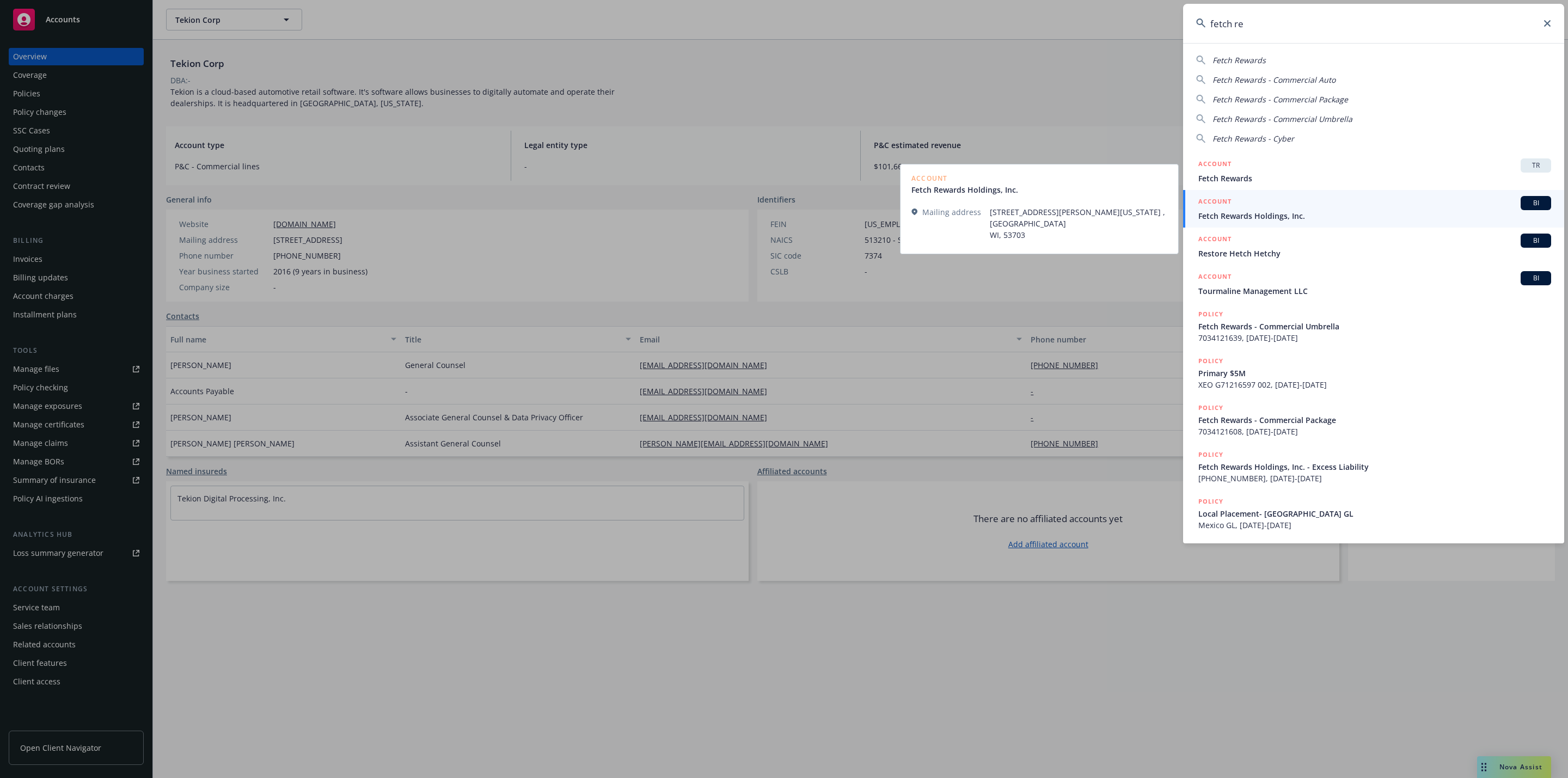
click at [782, 213] on span "Fetch Rewards Holdings, Inc." at bounding box center [1375, 216] width 353 height 12
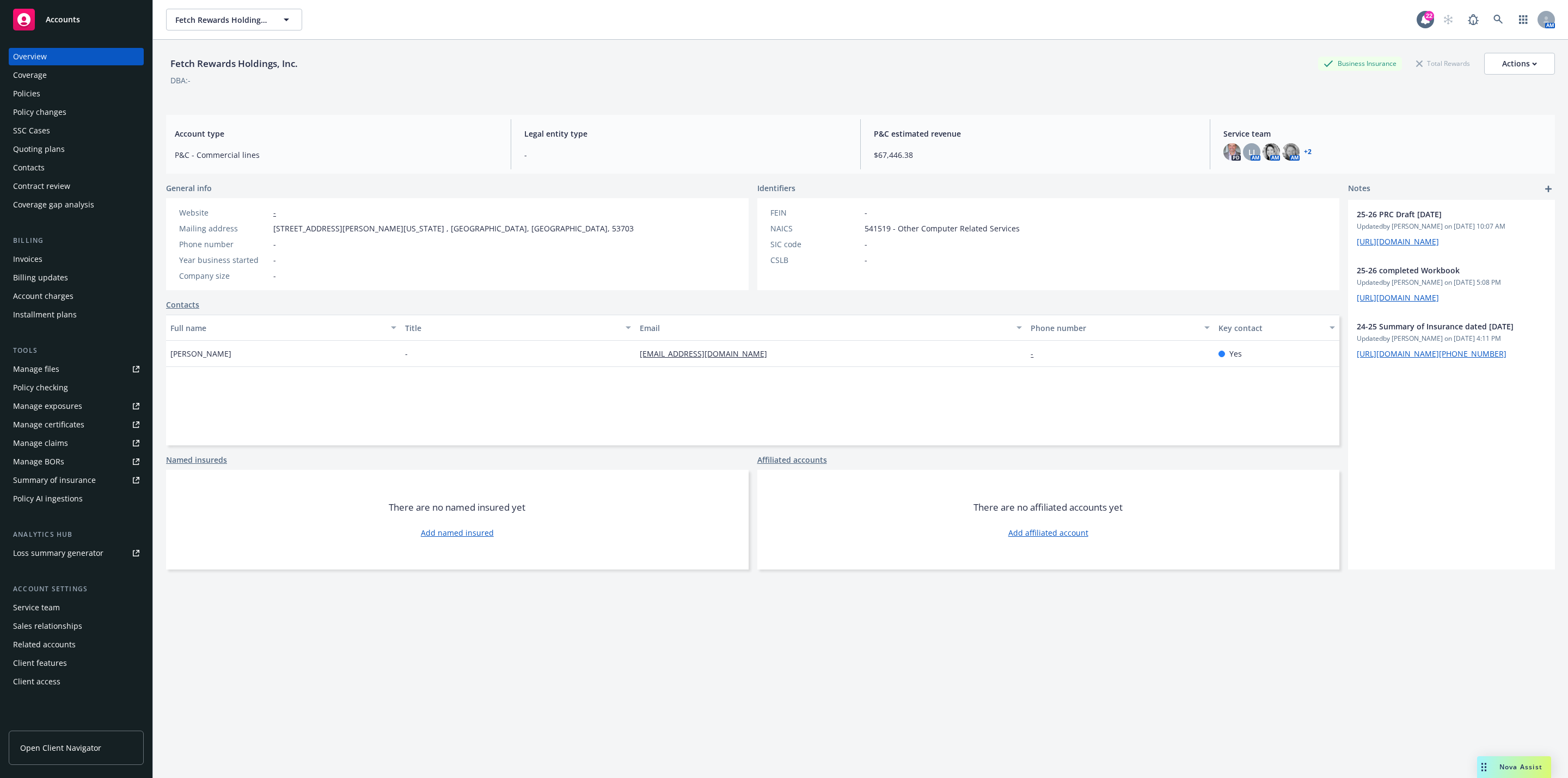
click at [53, 97] on div "Policies" at bounding box center [76, 94] width 127 height 18
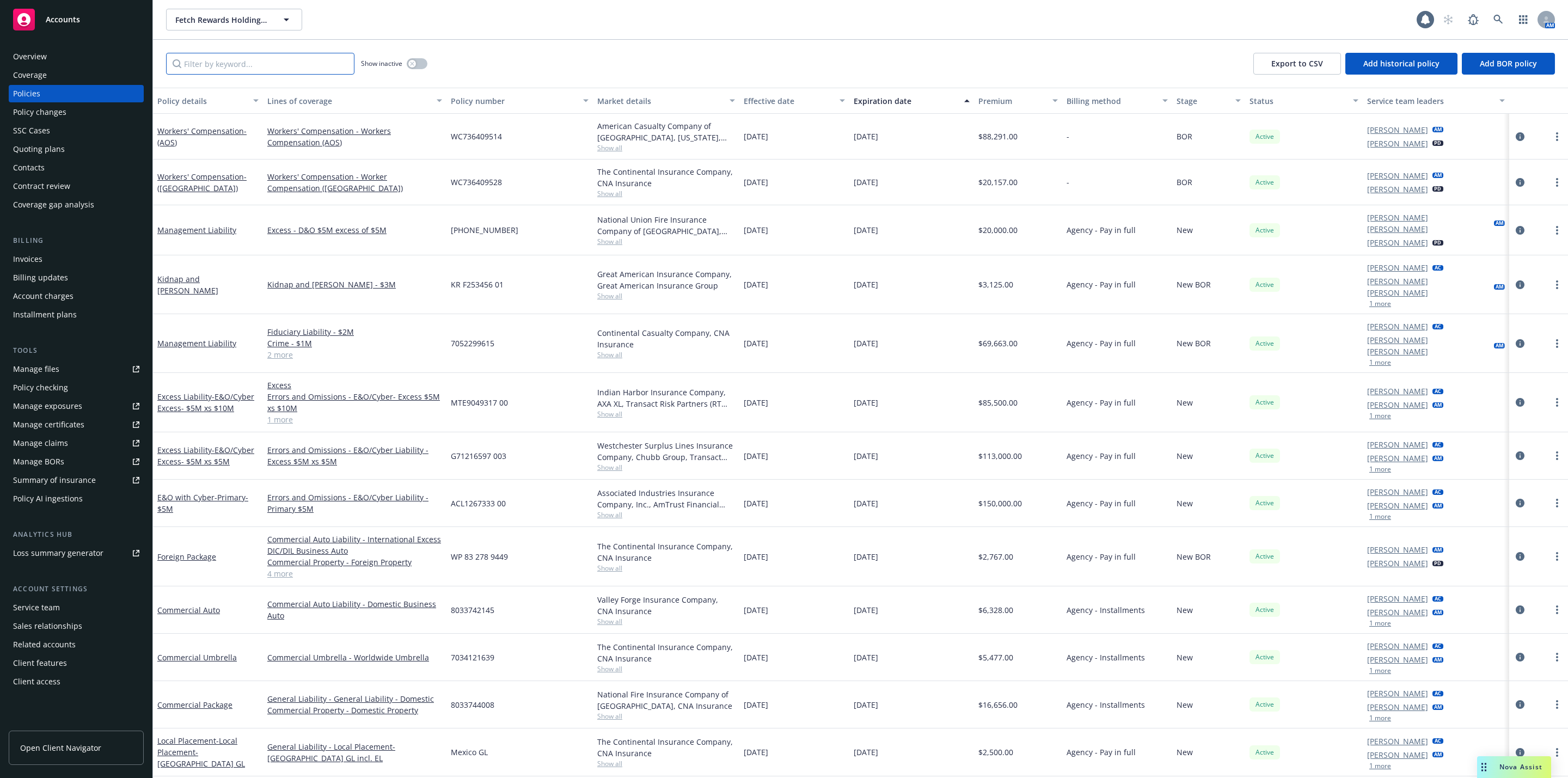
click at [245, 72] on input "Filter by keyword..." at bounding box center [260, 64] width 188 height 22
drag, startPoint x: 227, startPoint y: 125, endPoint x: 290, endPoint y: 130, distance: 63.2
click at [289, 130] on div "Workers' Compensation - (AOS) Workers' Compensation - Workers Compensation (AOS…" at bounding box center [860, 136] width 1415 height 46
click at [276, 58] on input "Filter by keyword..." at bounding box center [260, 64] width 188 height 22
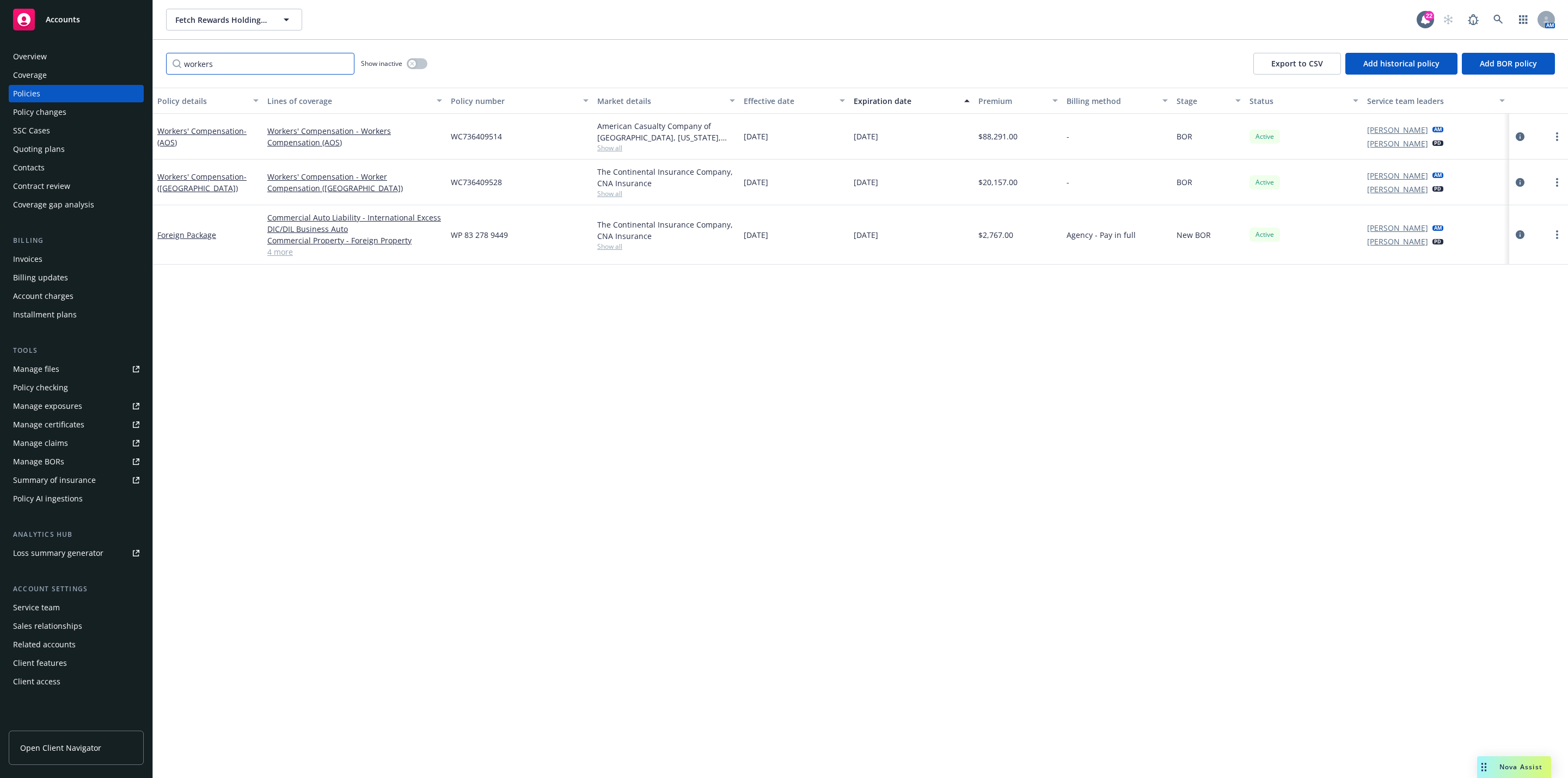
type input "workers"
click at [379, 386] on div "Policy details Lines of coverage Policy number Market details Effective date Ex…" at bounding box center [860, 433] width 1415 height 690
click at [201, 127] on link "Workers' Compensation - (AOS)" at bounding box center [201, 137] width 89 height 22
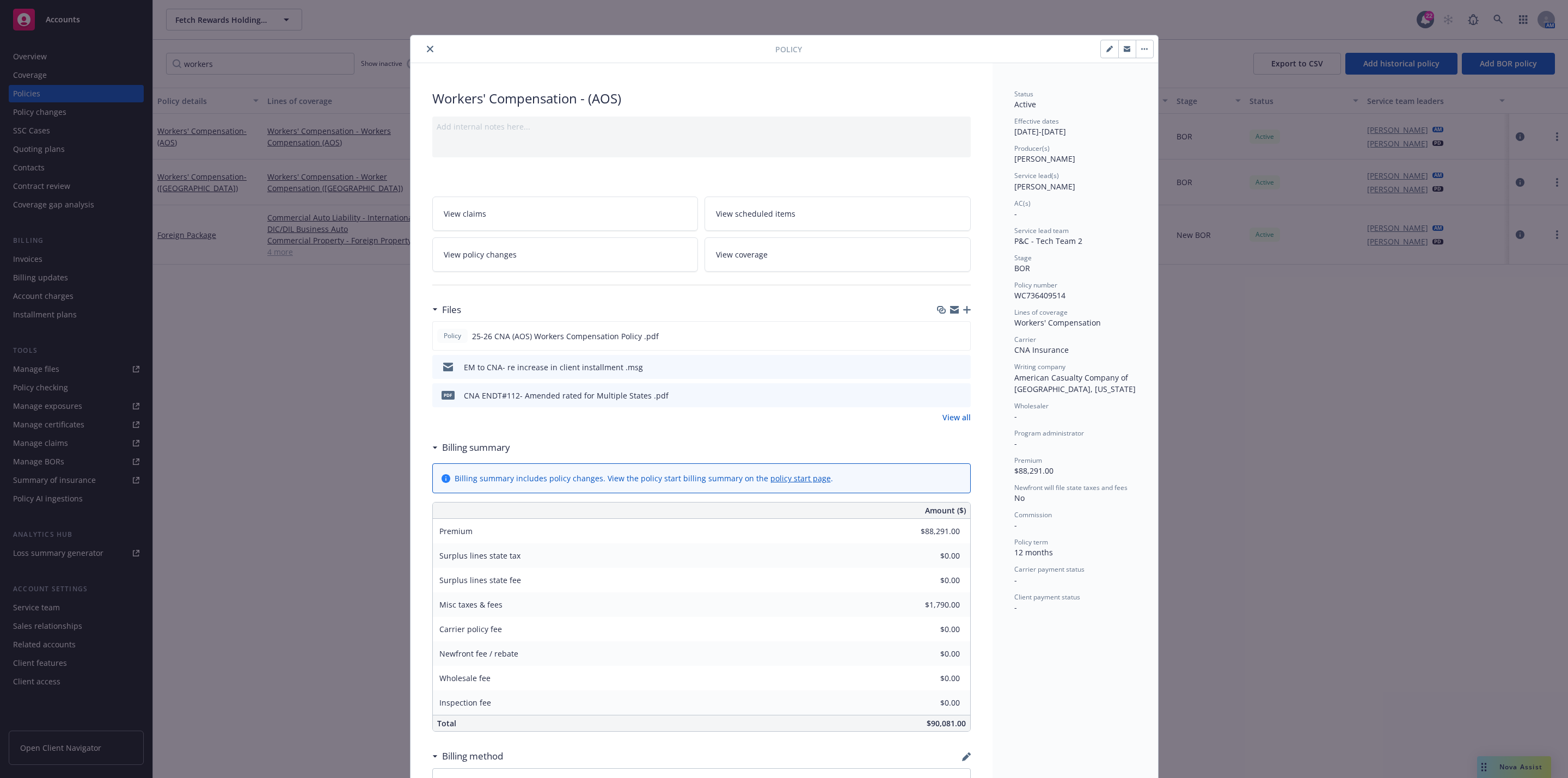
click at [782, 369] on icon "preview file" at bounding box center [961, 366] width 10 height 8
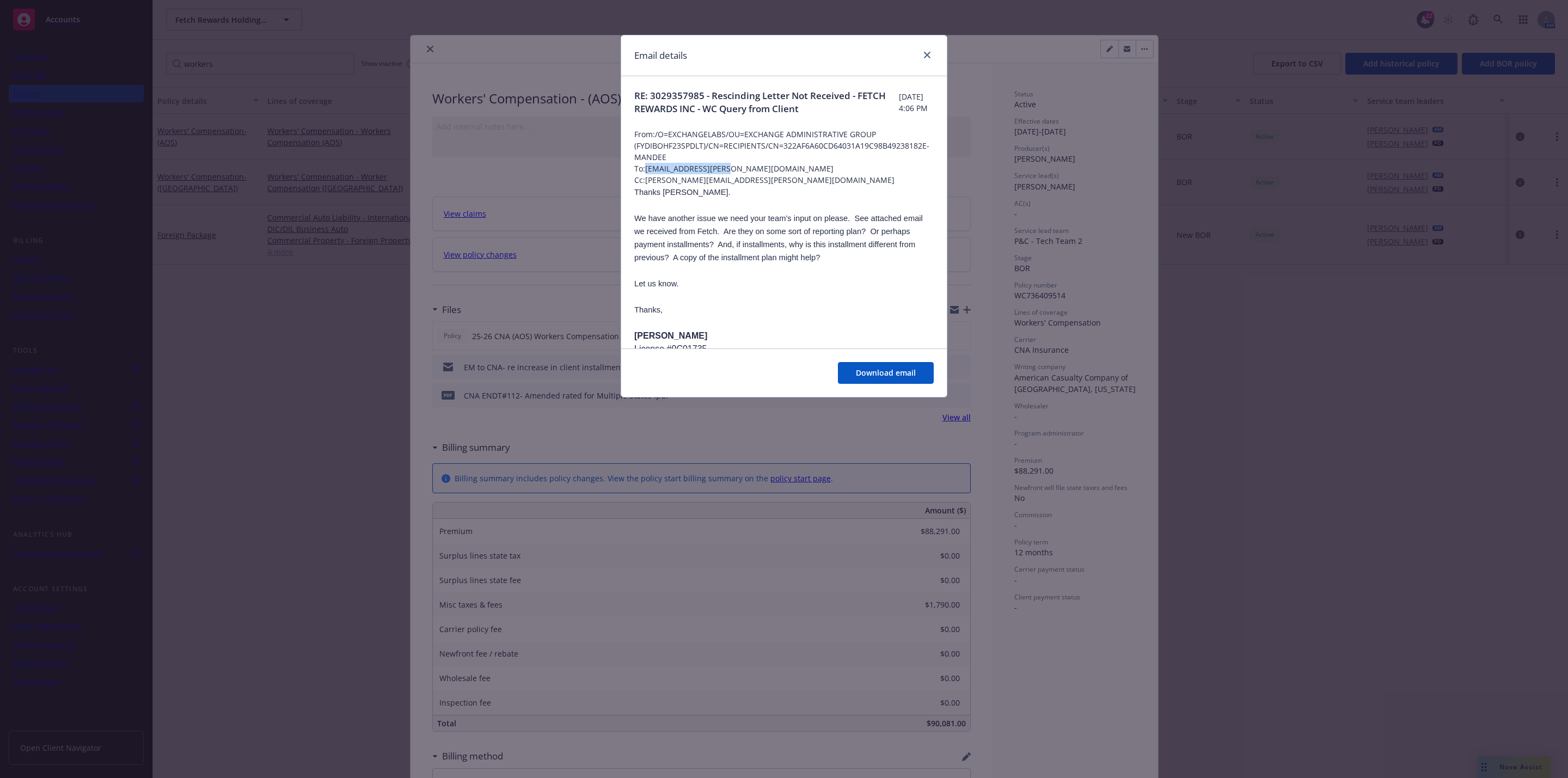
drag, startPoint x: 648, startPoint y: 168, endPoint x: 743, endPoint y: 168, distance: 95.0
click at [743, 168] on span "To: [PERSON_NAME][EMAIL_ADDRESS][PERSON_NAME][DOMAIN_NAME]" at bounding box center [784, 168] width 299 height 12
copy span "[EMAIL_ADDRESS][PERSON_NAME][DOMAIN_NAME]"
click at [782, 52] on div "Email details" at bounding box center [784, 55] width 326 height 41
click at [782, 59] on link "close" at bounding box center [927, 55] width 13 height 13
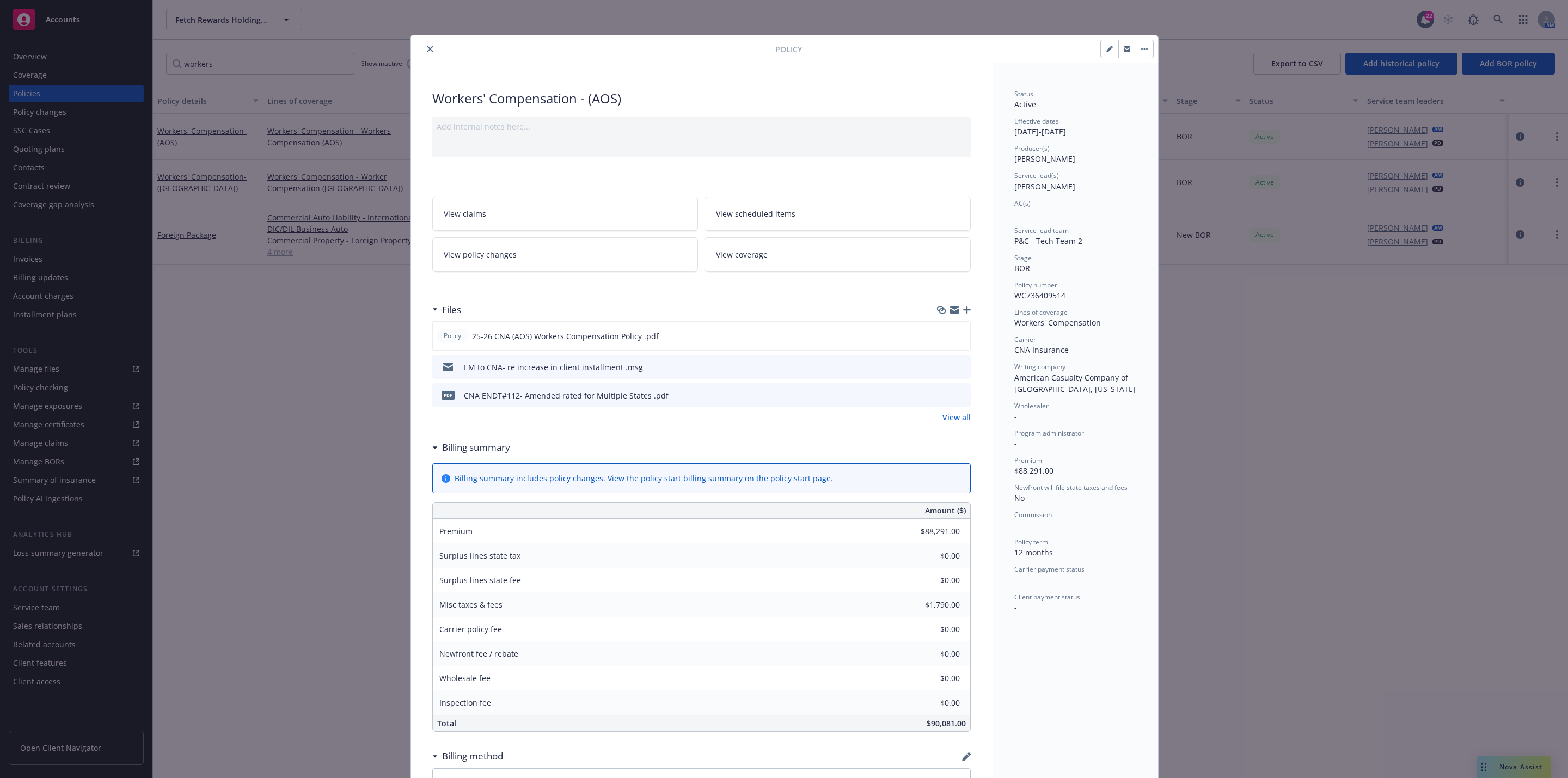
click at [427, 51] on icon "close" at bounding box center [430, 49] width 7 height 7
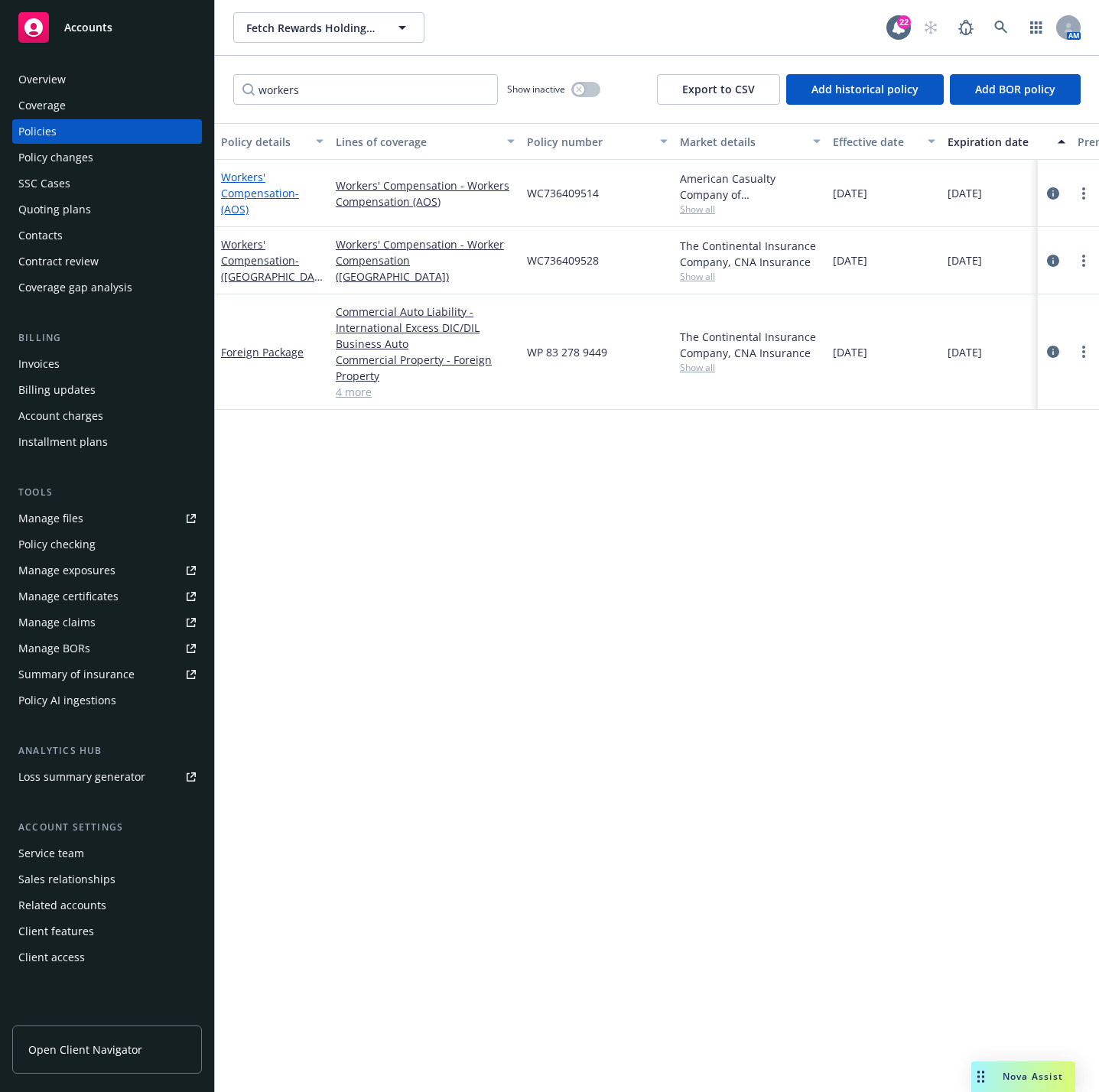
click at [253, 196] on link "Workers' Compensation - (AOS)" at bounding box center [259, 193] width 78 height 47
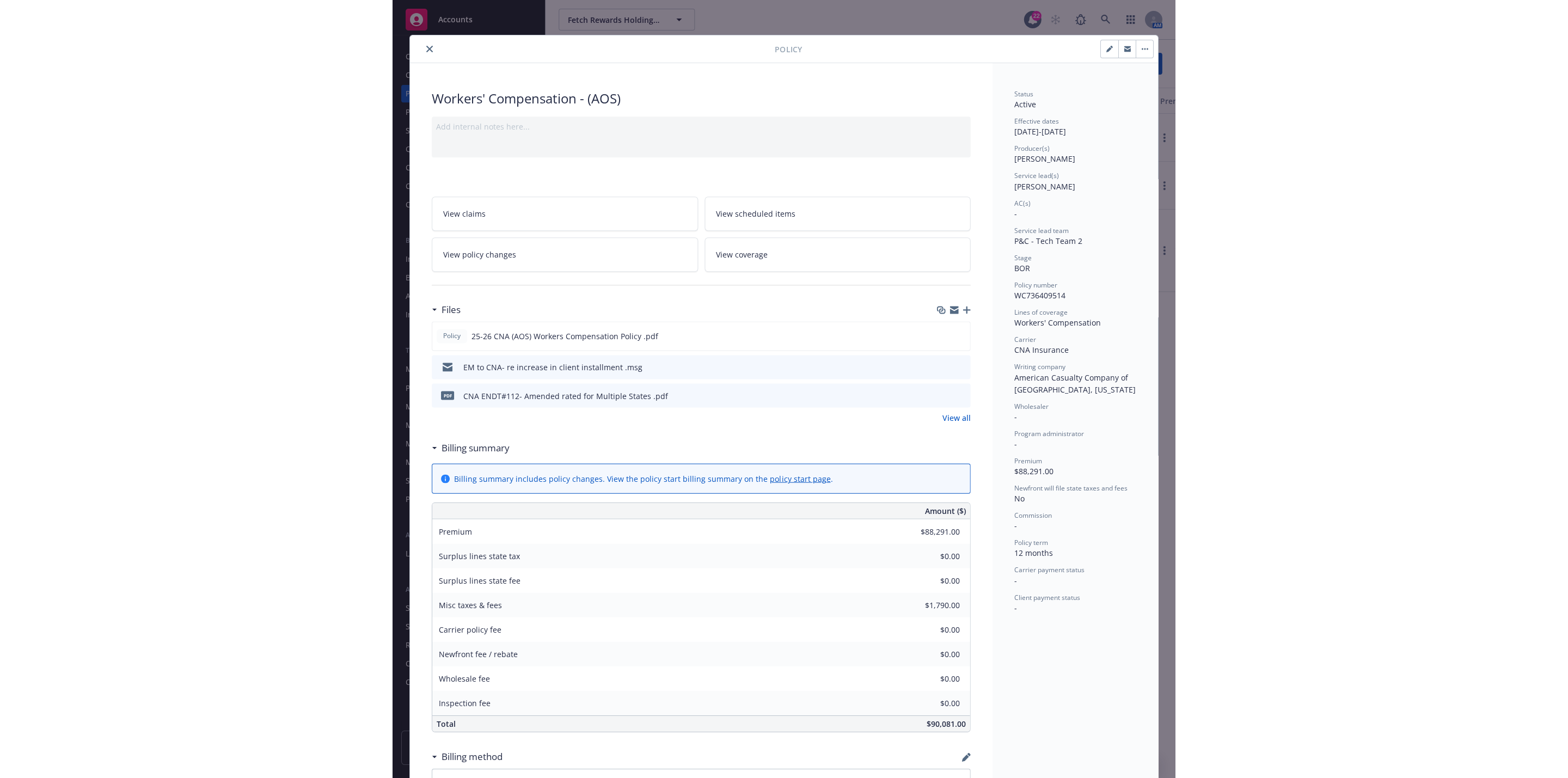
scroll to position [33, 0]
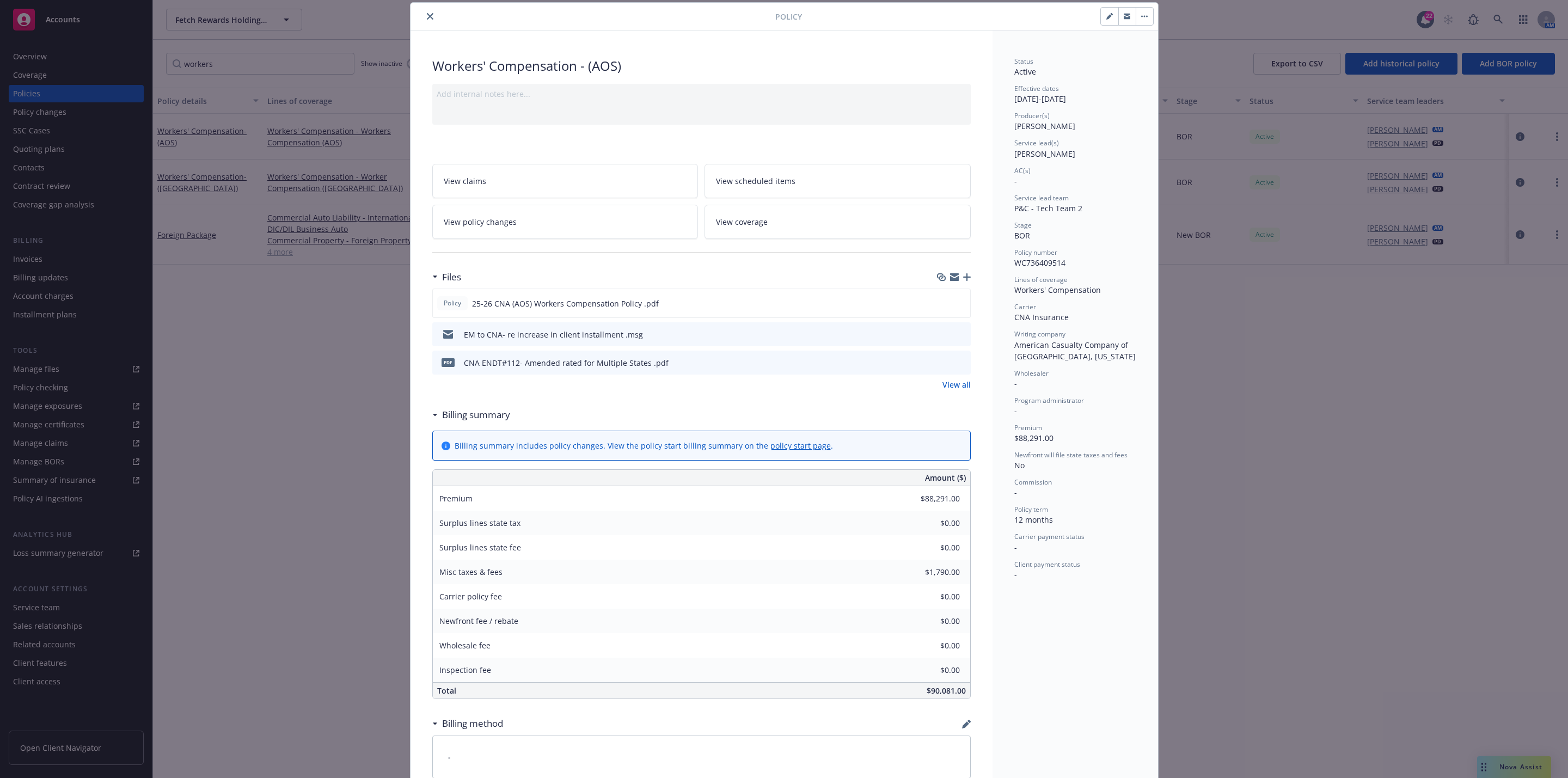
click at [782, 337] on icon "preview file" at bounding box center [961, 334] width 10 height 8
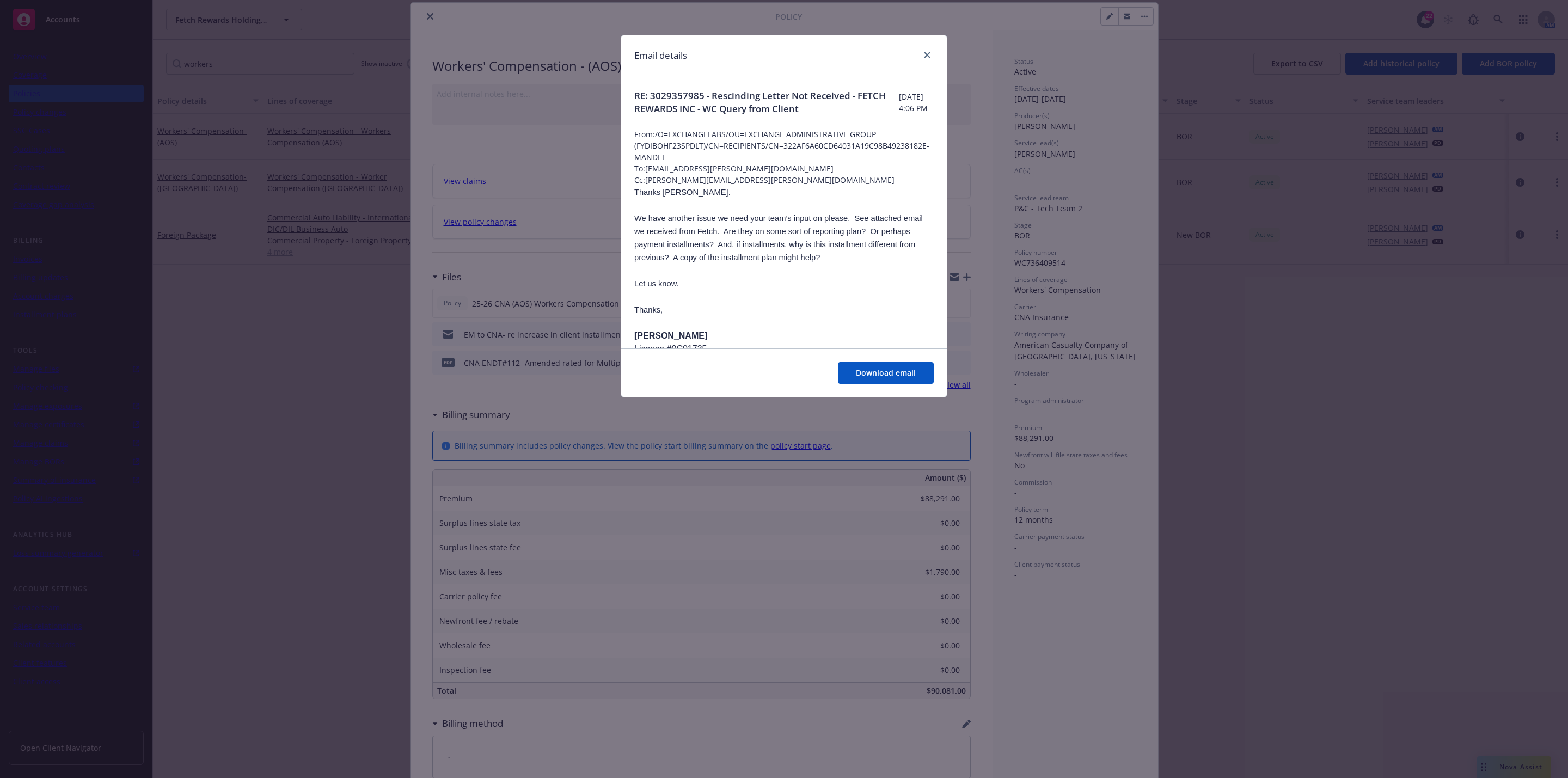
click at [782, 47] on div "Email details" at bounding box center [784, 55] width 326 height 41
click at [782, 57] on div "Email details" at bounding box center [784, 55] width 326 height 41
click at [782, 57] on icon "close" at bounding box center [927, 55] width 7 height 7
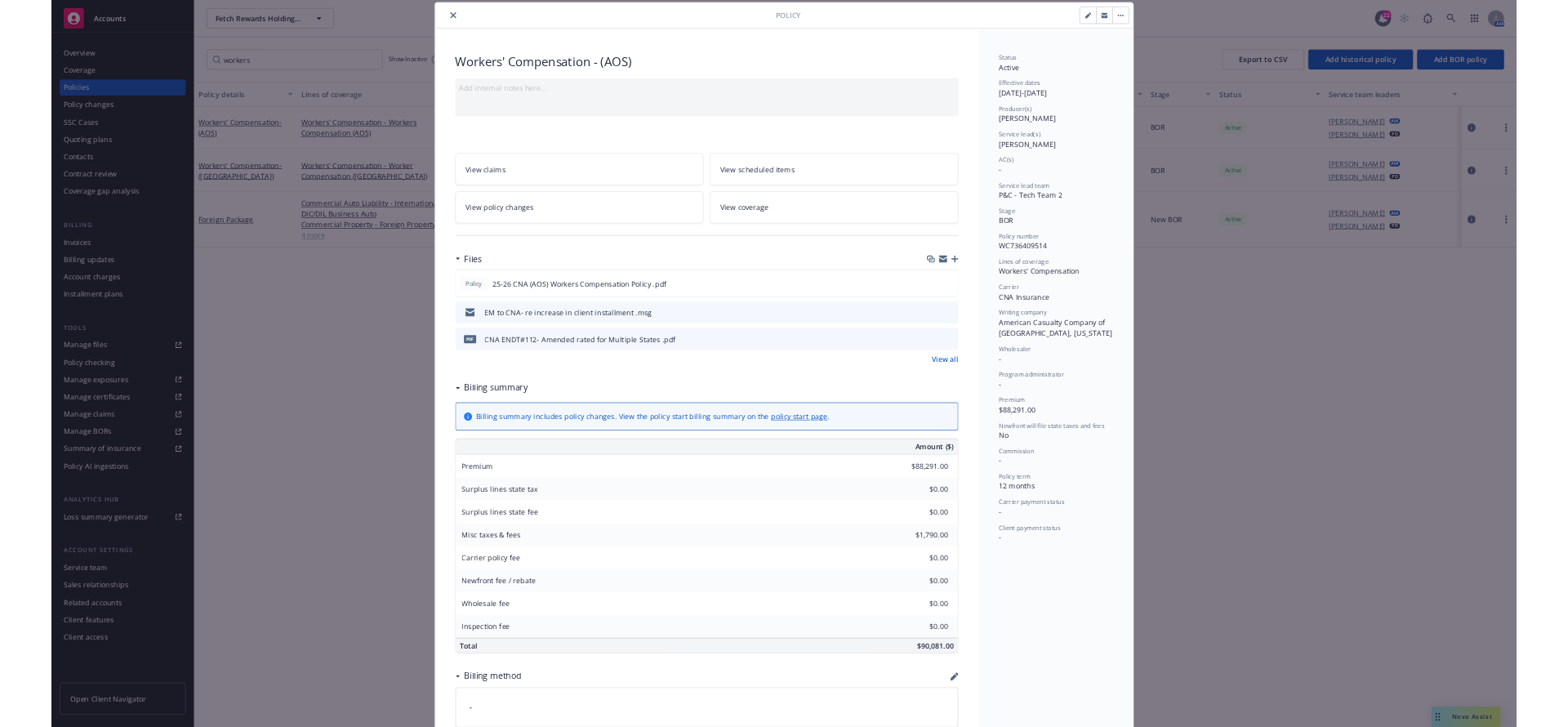
scroll to position [0, 0]
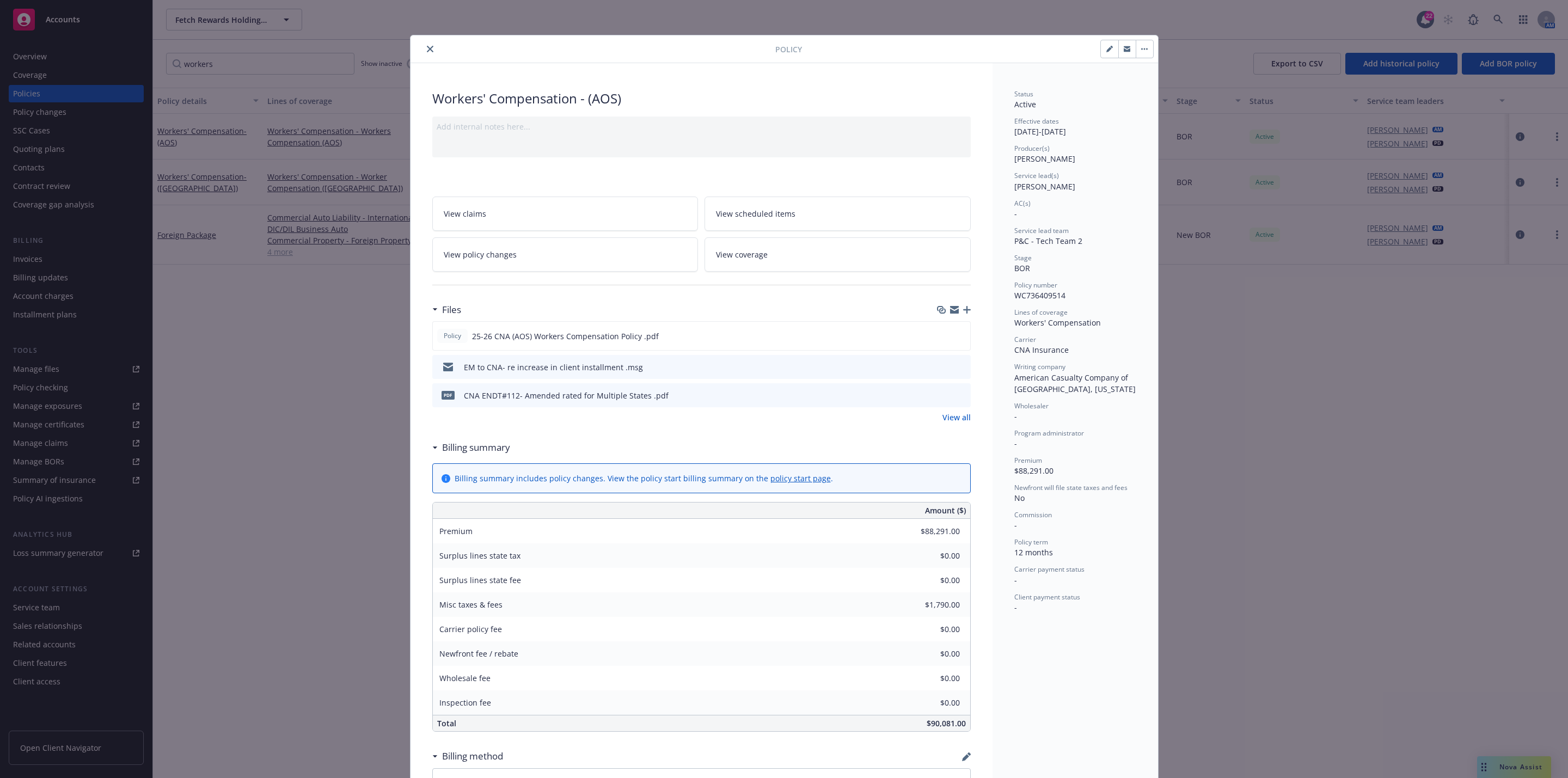
click at [424, 51] on button "close" at bounding box center [430, 49] width 13 height 13
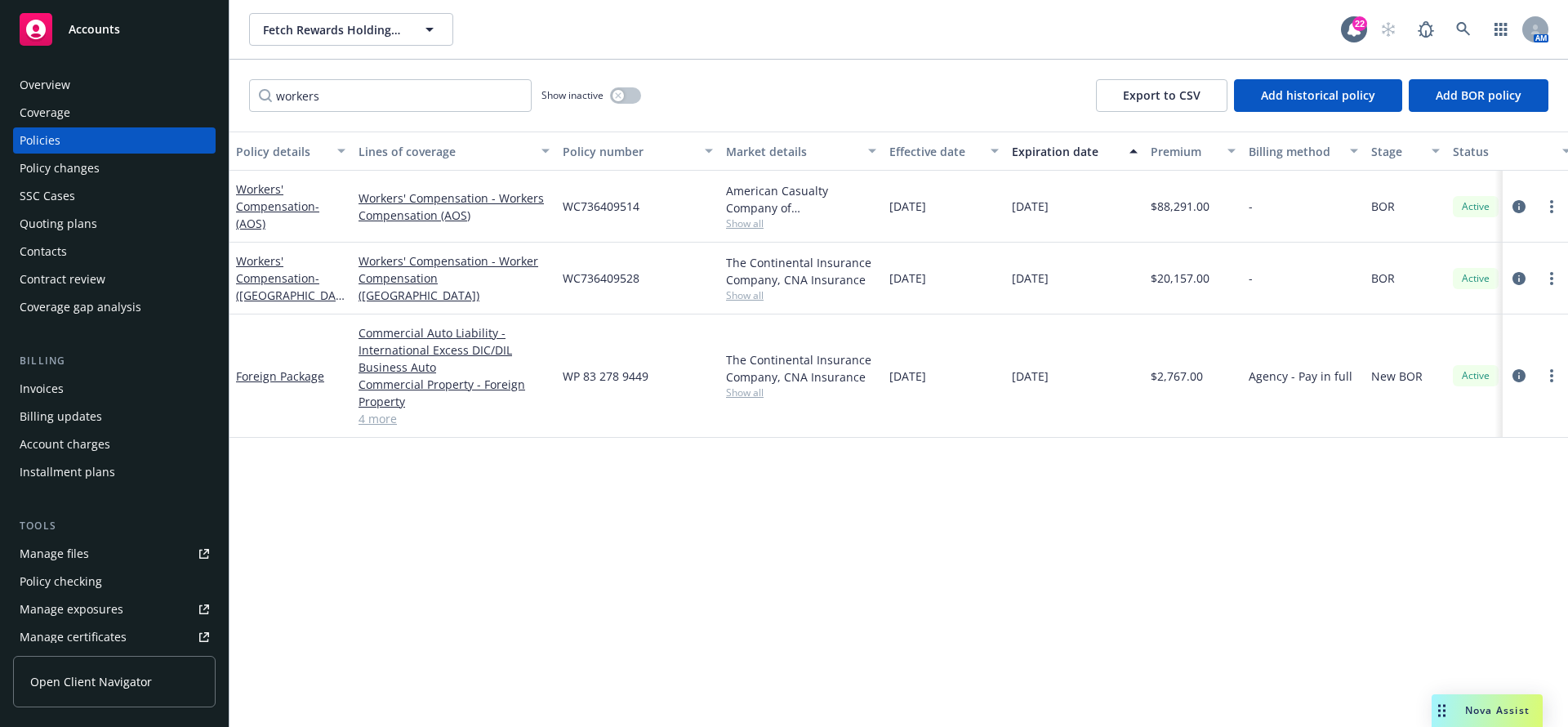
click at [1173, 698] on div "Nova Assist" at bounding box center [1488, 711] width 111 height 33
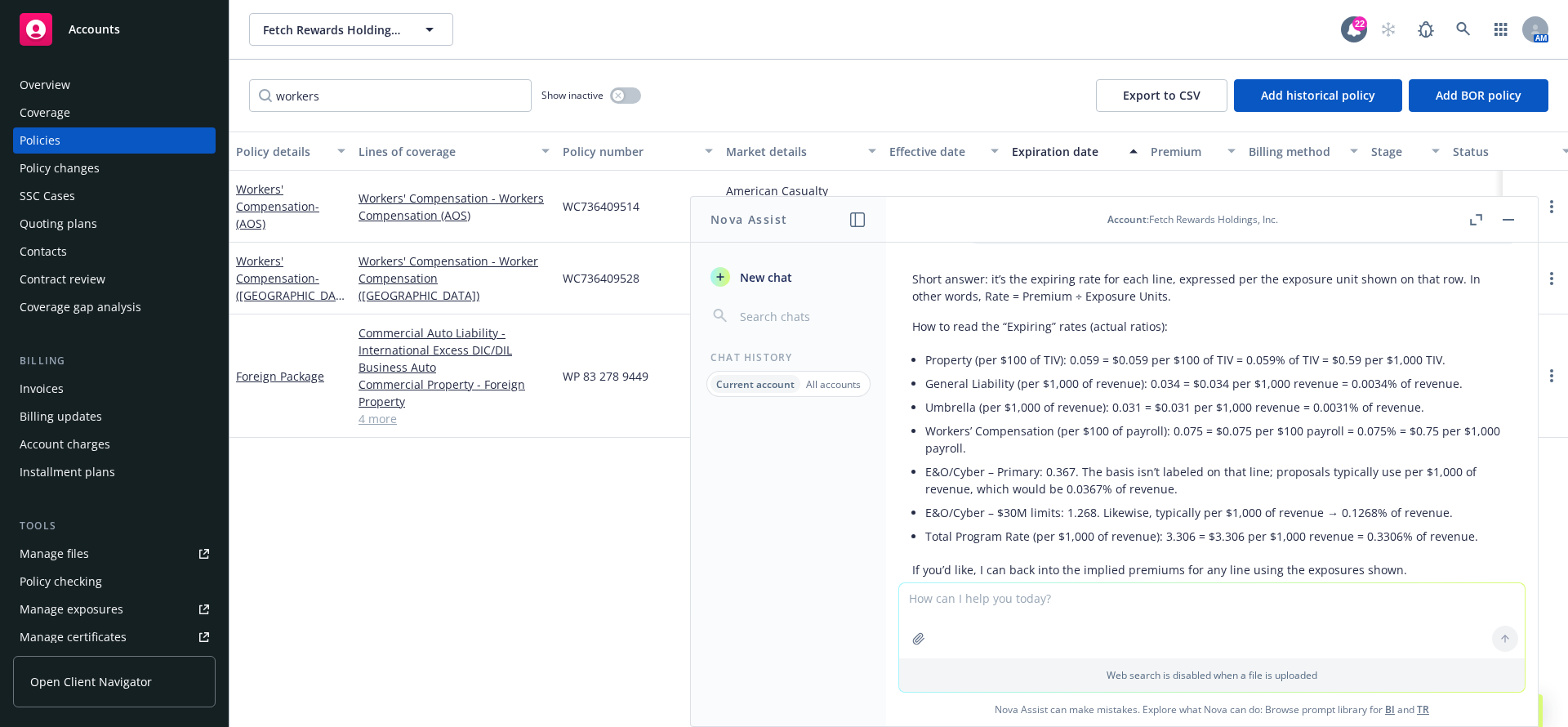
click at [1173, 595] on textarea at bounding box center [1212, 621] width 626 height 75
type textarea "what is mosaic's AM best rating"
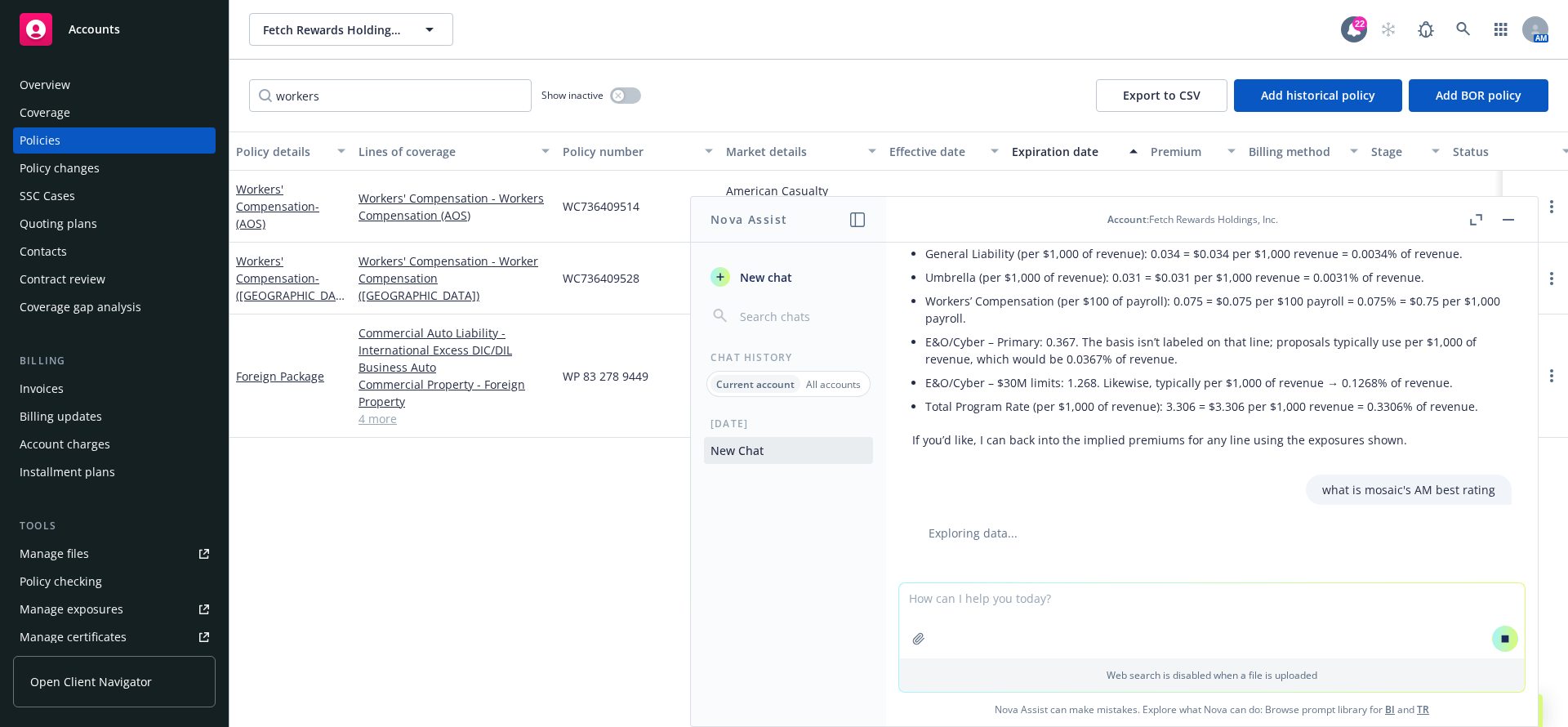
scroll to position [260, 0]
